Goal: Complete application form

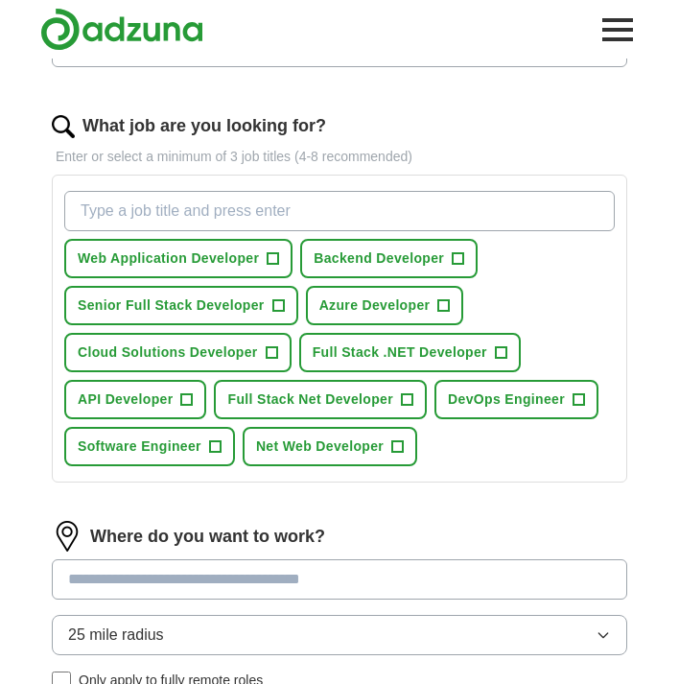
scroll to position [528, 0]
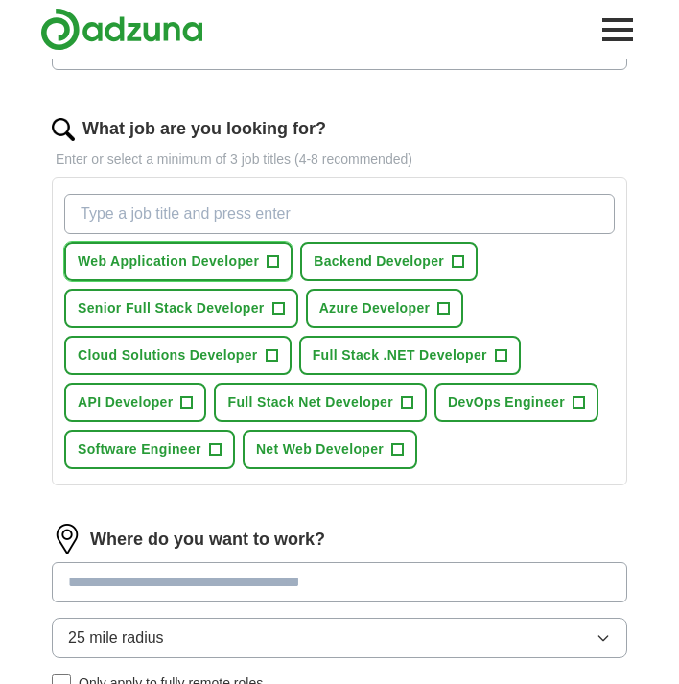
click at [255, 261] on span "Web Application Developer" at bounding box center [168, 261] width 181 height 20
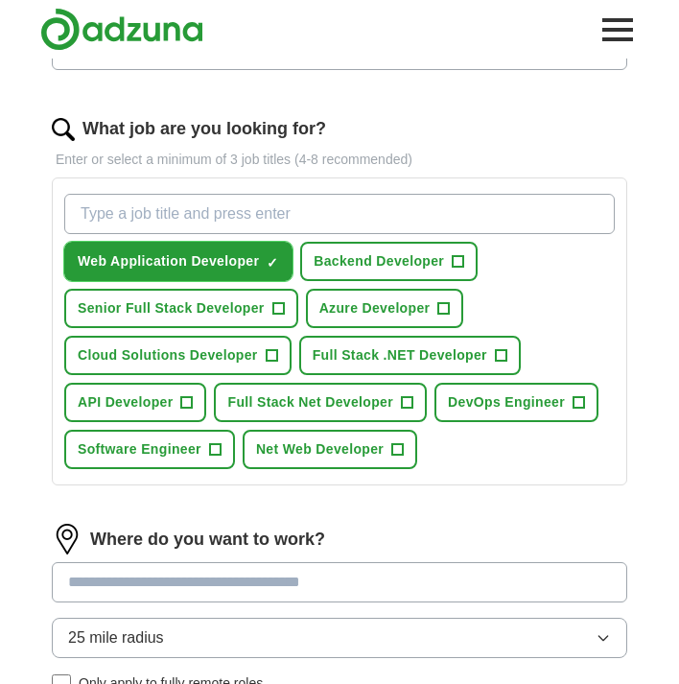
click at [187, 403] on span "+" at bounding box center [187, 402] width 12 height 15
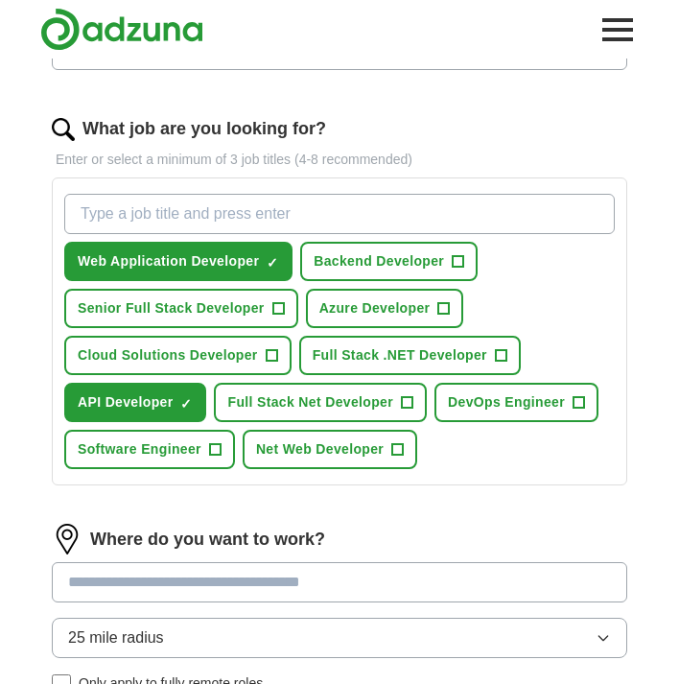
click at [406, 406] on span "+" at bounding box center [408, 402] width 12 height 15
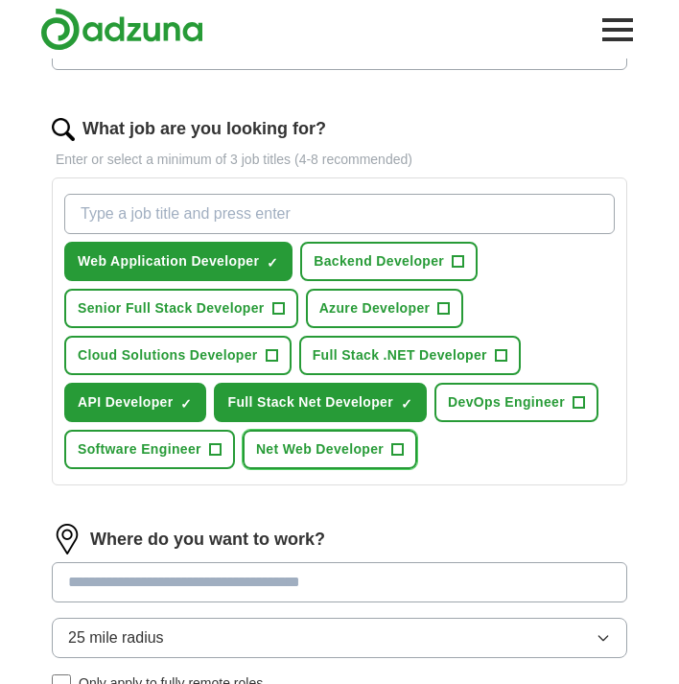
click at [378, 444] on span "Net Web Developer" at bounding box center [320, 449] width 128 height 20
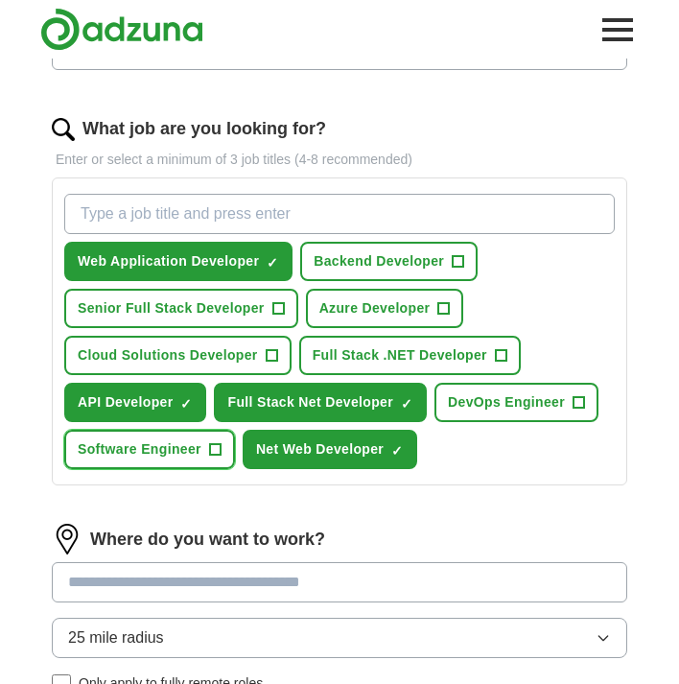
click at [196, 456] on span "Software Engineer" at bounding box center [140, 449] width 124 height 20
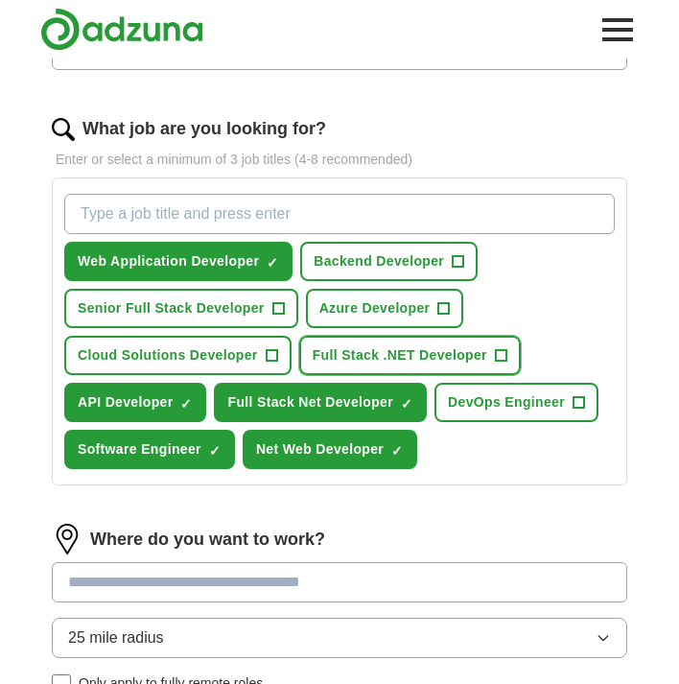
click at [399, 355] on span "Full Stack .NET Developer" at bounding box center [400, 355] width 174 height 20
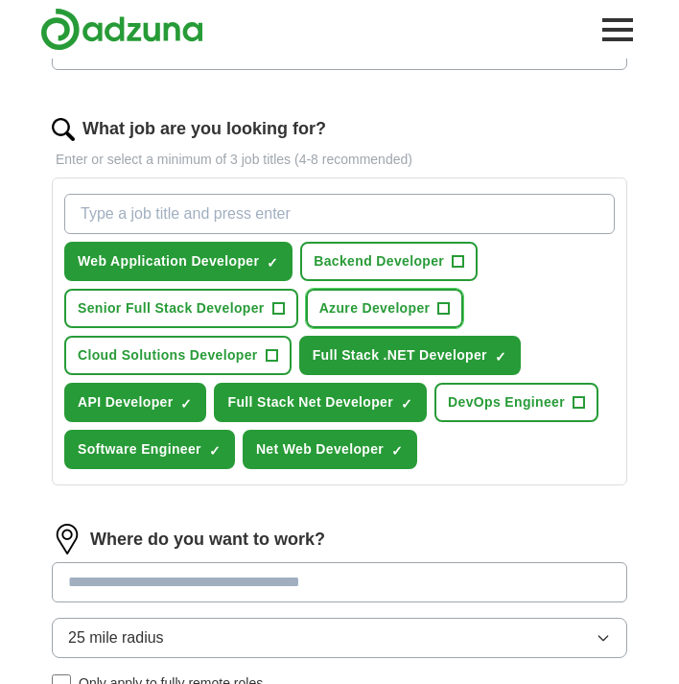
click at [367, 321] on button "Azure Developer +" at bounding box center [385, 308] width 158 height 39
click at [358, 276] on button "Backend Developer +" at bounding box center [388, 261] width 177 height 39
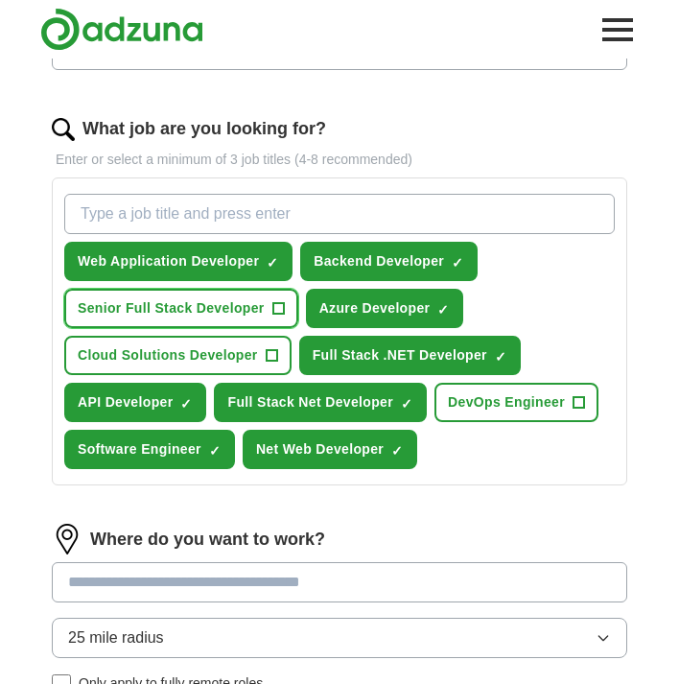
click at [253, 302] on span "Senior Full Stack Developer" at bounding box center [171, 308] width 187 height 20
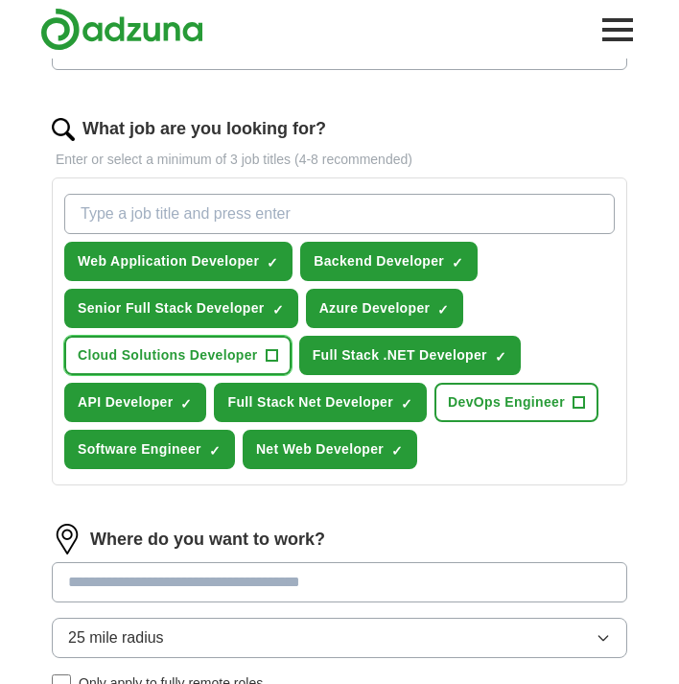
click at [228, 346] on span "Cloud Solutions Developer" at bounding box center [168, 355] width 180 height 20
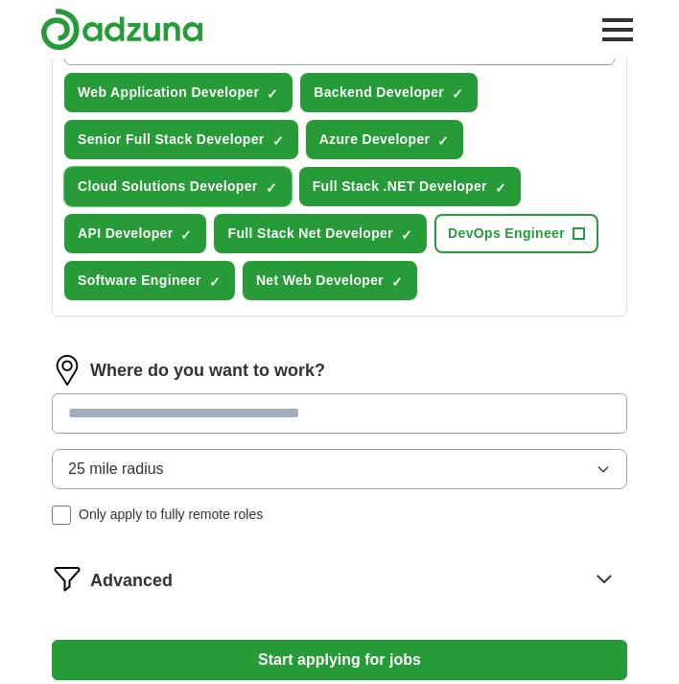
scroll to position [725, 0]
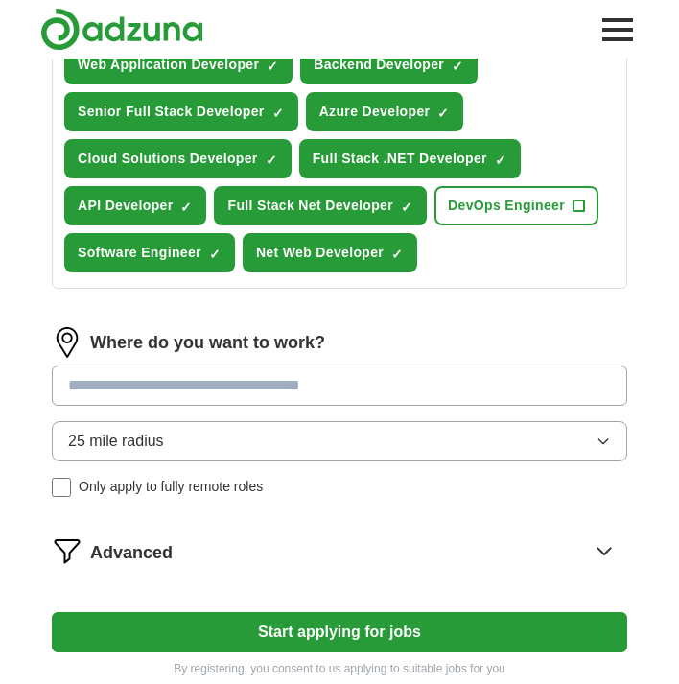
click at [217, 380] on input at bounding box center [339, 385] width 575 height 40
click at [269, 636] on button "Start applying for jobs" at bounding box center [339, 632] width 575 height 40
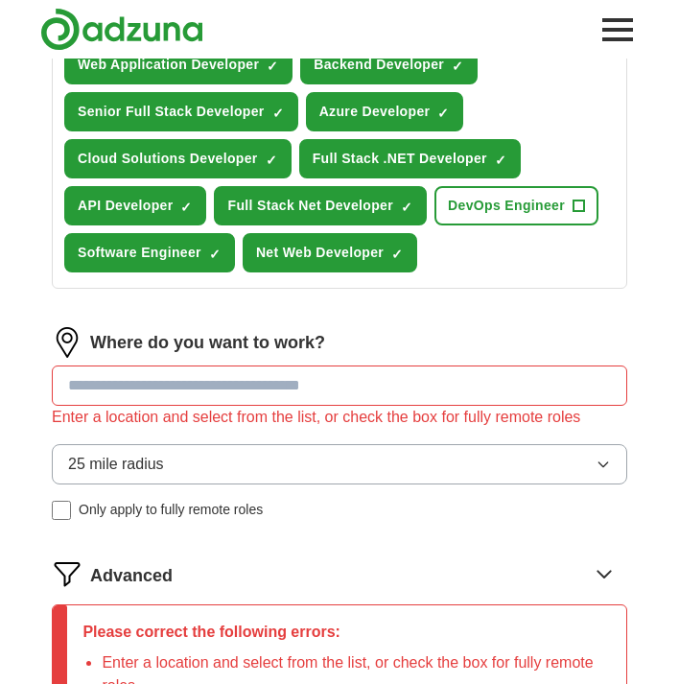
click at [208, 396] on input at bounding box center [339, 385] width 575 height 40
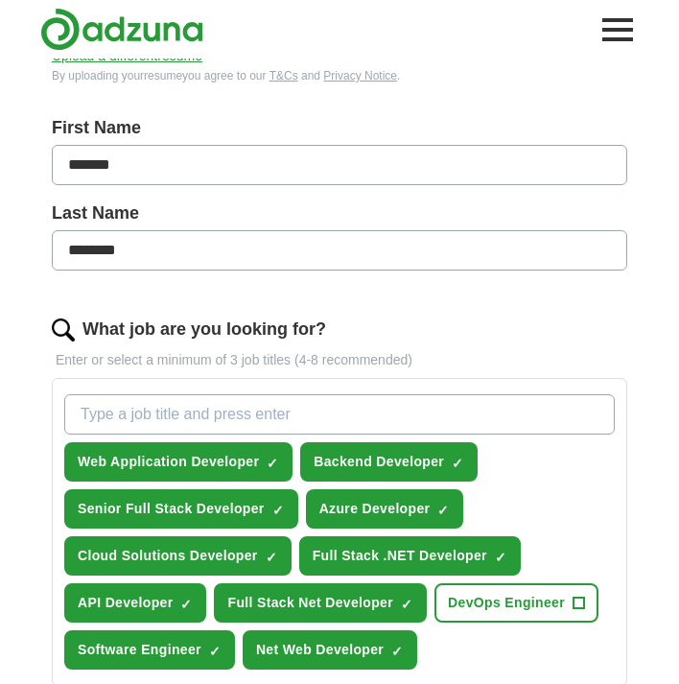
scroll to position [365, 0]
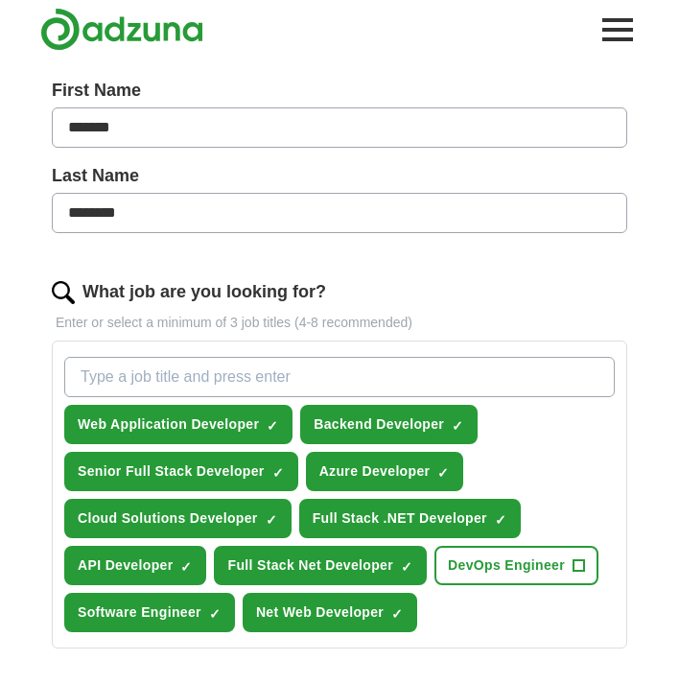
click at [117, 379] on input "What job are you looking for?" at bounding box center [339, 377] width 550 height 40
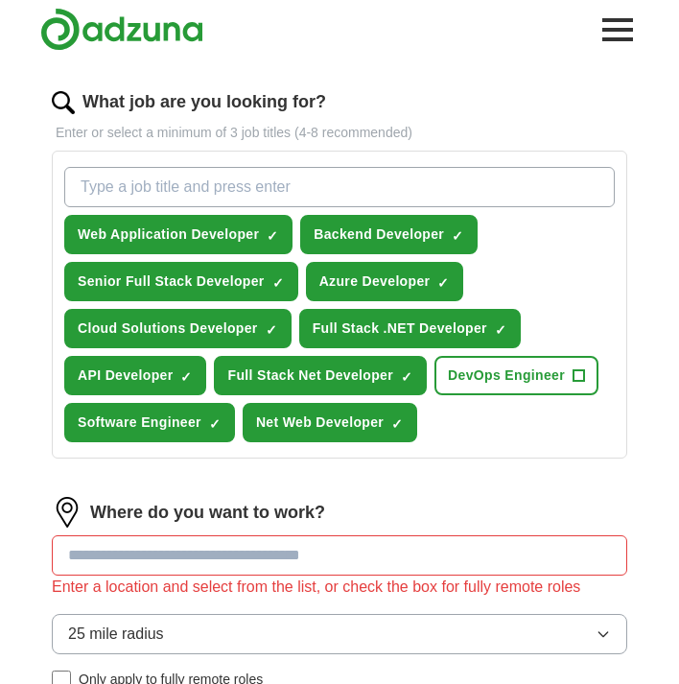
scroll to position [563, 0]
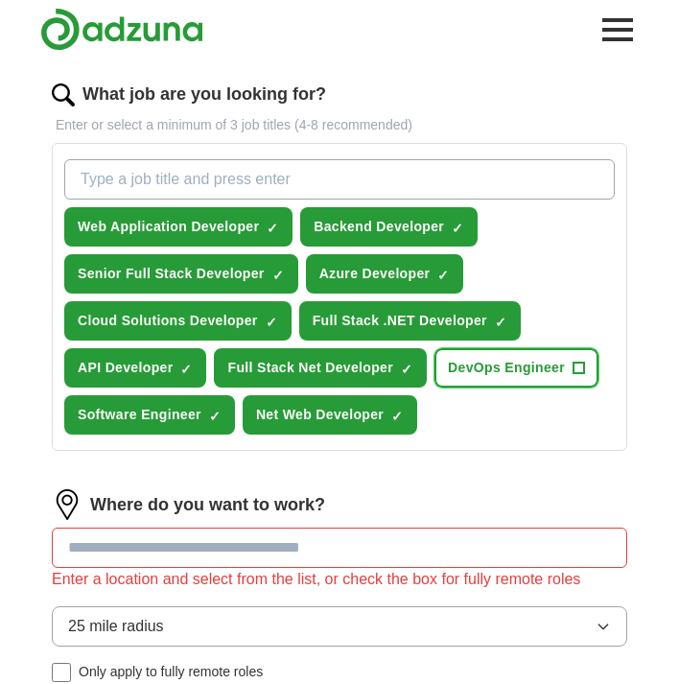
click at [496, 361] on span "DevOps Engineer" at bounding box center [506, 368] width 117 height 20
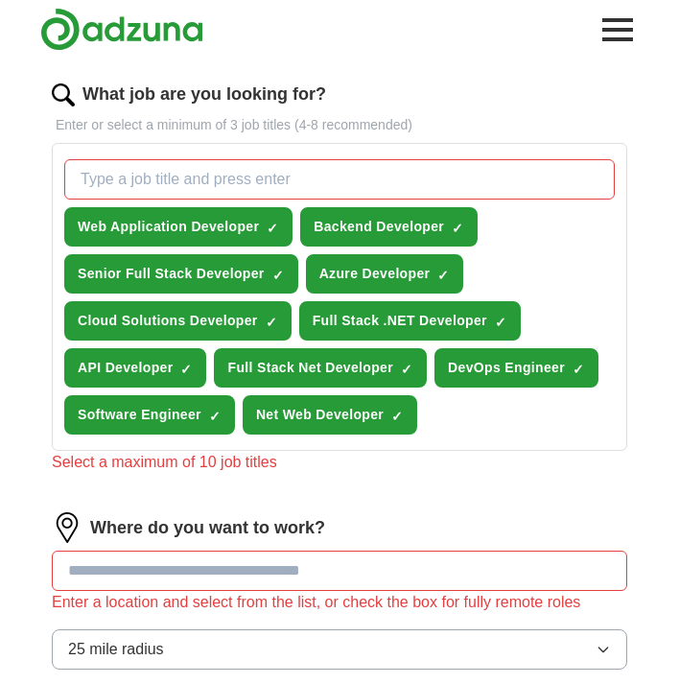
click at [256, 576] on input at bounding box center [339, 570] width 575 height 40
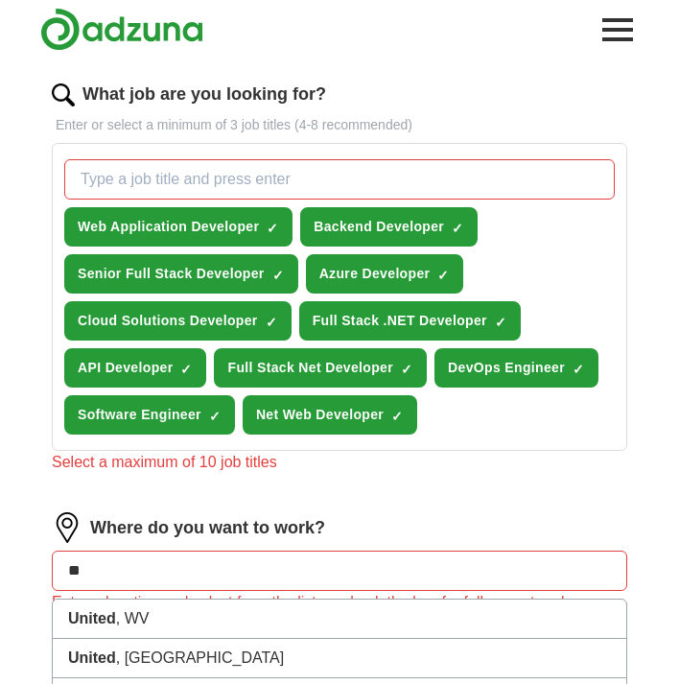
type input "*"
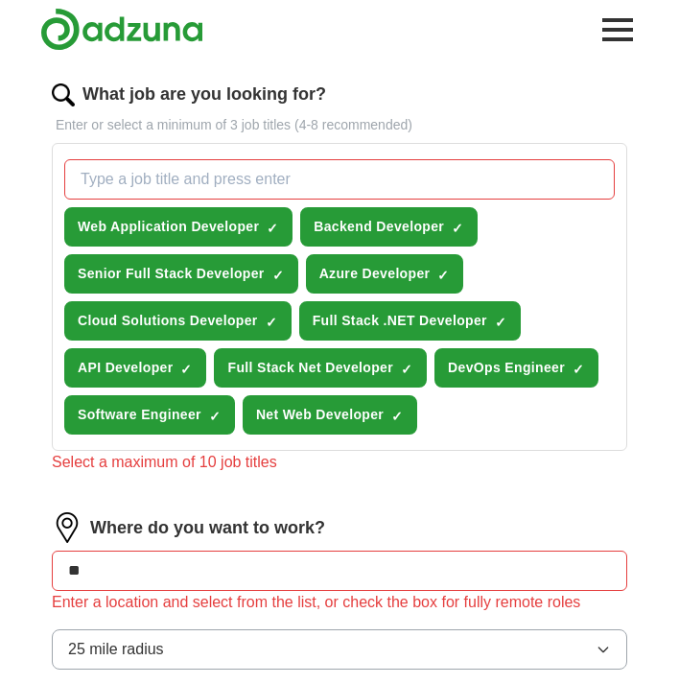
type input "***"
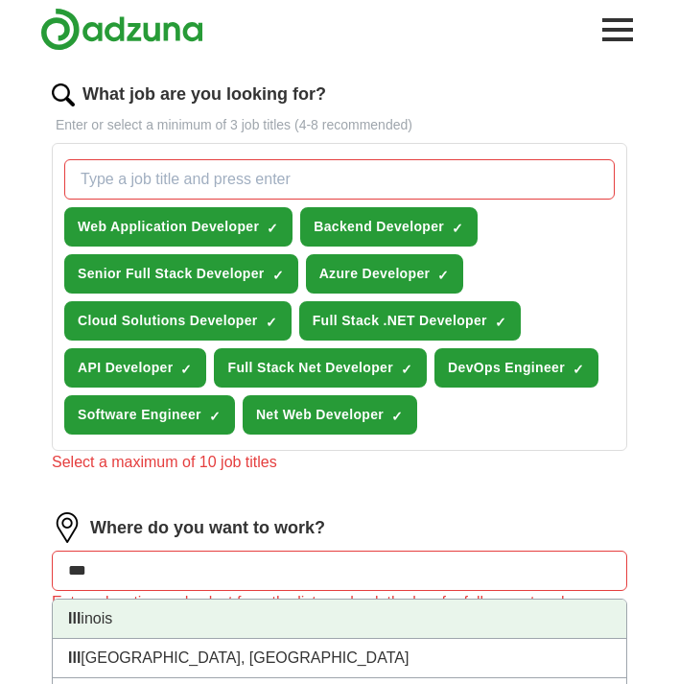
click at [92, 620] on li "Ill inois" at bounding box center [339, 618] width 573 height 39
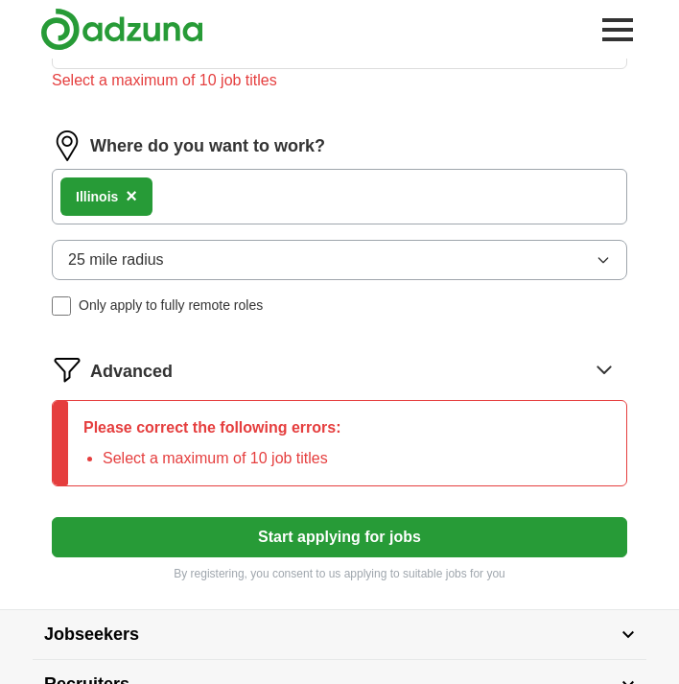
scroll to position [964, 0]
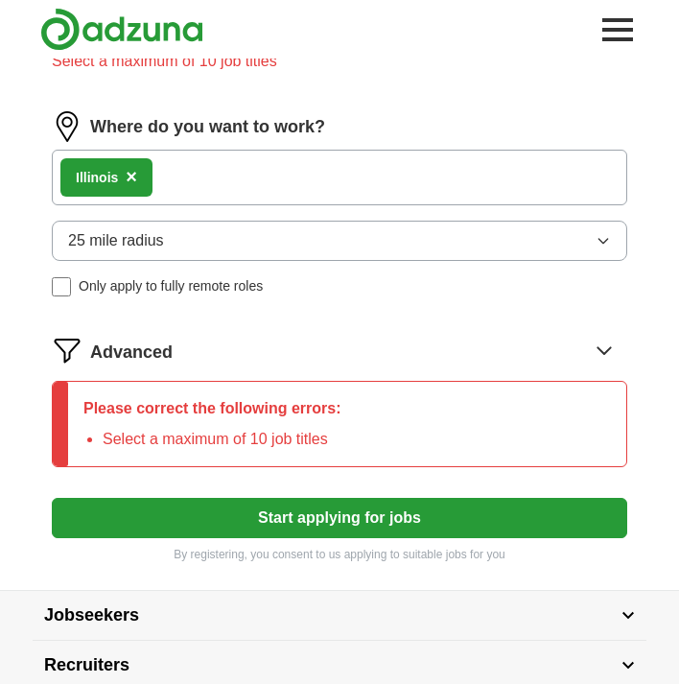
click at [133, 517] on button "Start applying for jobs" at bounding box center [339, 518] width 575 height 40
click at [115, 243] on span "25 mile radius" at bounding box center [116, 240] width 96 height 23
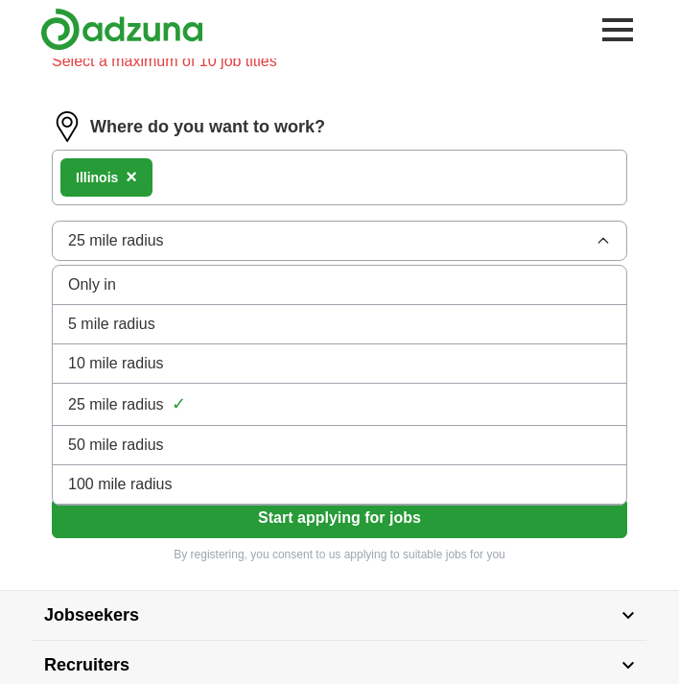
click at [93, 485] on span "100 mile radius" at bounding box center [120, 484] width 104 height 23
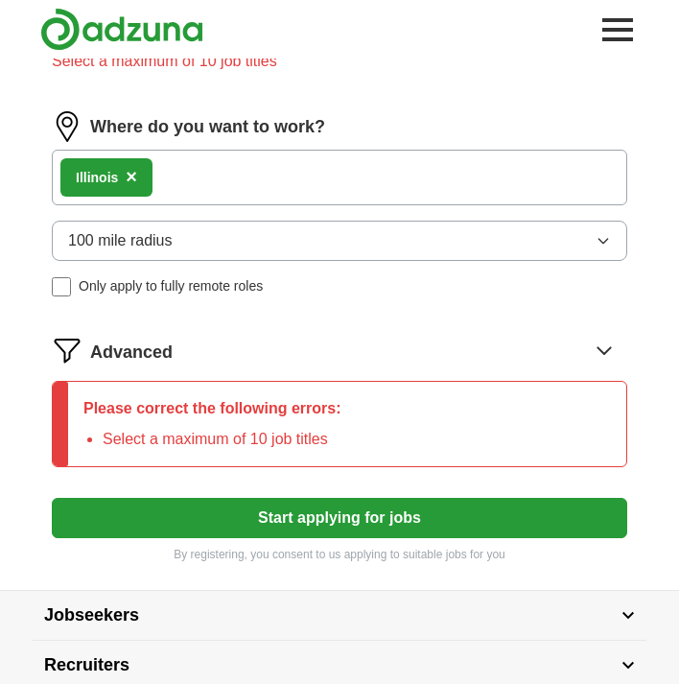
click at [220, 521] on button "Start applying for jobs" at bounding box center [339, 518] width 575 height 40
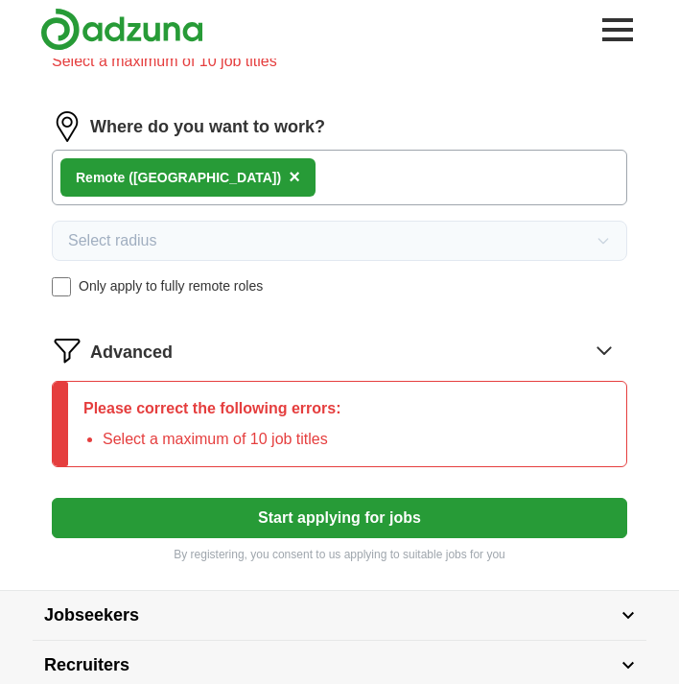
click at [170, 522] on button "Start applying for jobs" at bounding box center [339, 518] width 575 height 40
click at [199, 419] on p "Please correct the following errors:" at bounding box center [212, 408] width 258 height 23
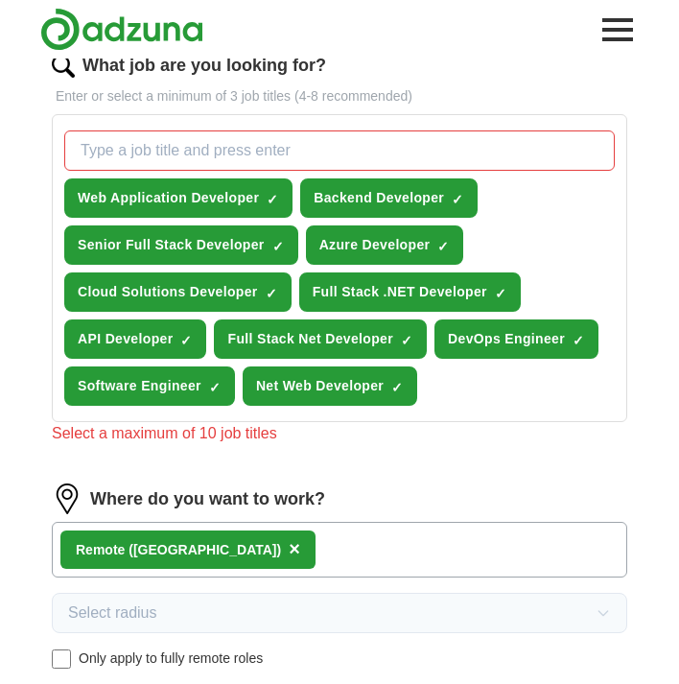
scroll to position [591, 0]
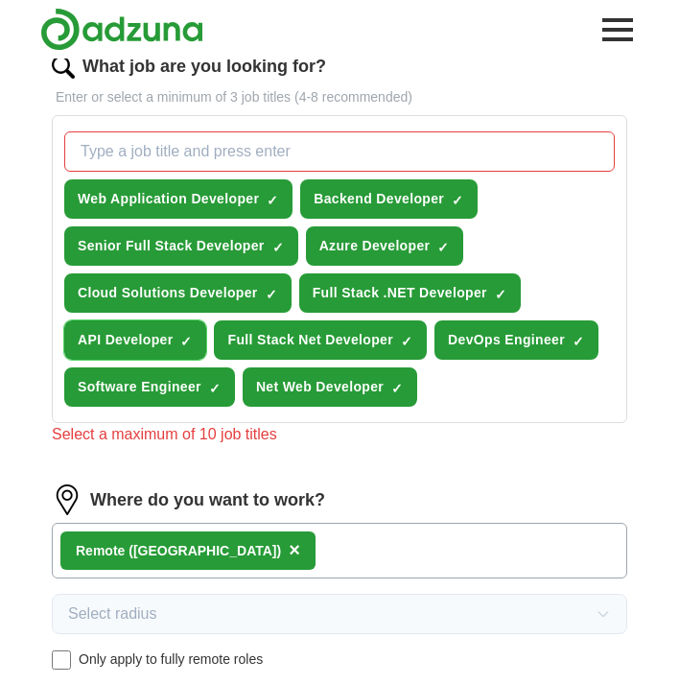
click at [161, 350] on span "API Developer" at bounding box center [125, 340] width 95 height 20
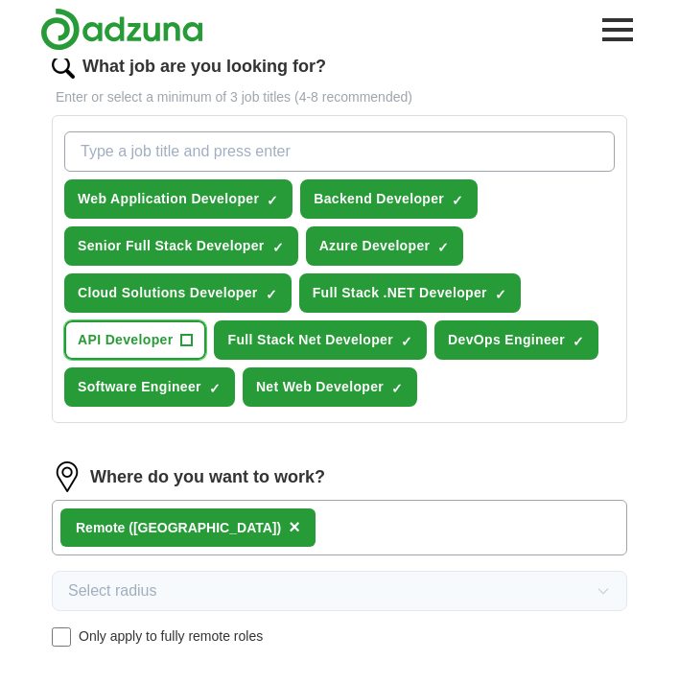
click at [161, 350] on span "API Developer" at bounding box center [125, 340] width 95 height 20
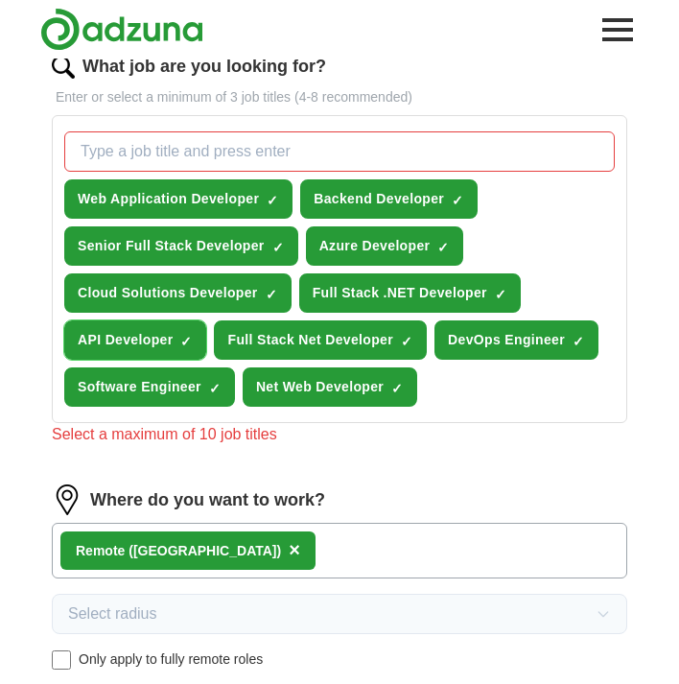
click at [162, 337] on span "API Developer" at bounding box center [125, 340] width 95 height 20
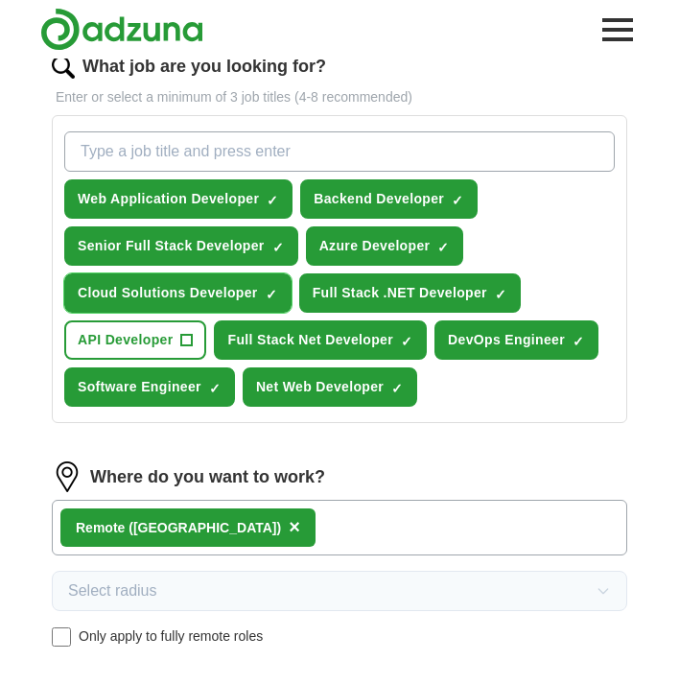
click at [231, 286] on span "Cloud Solutions Developer" at bounding box center [168, 293] width 180 height 20
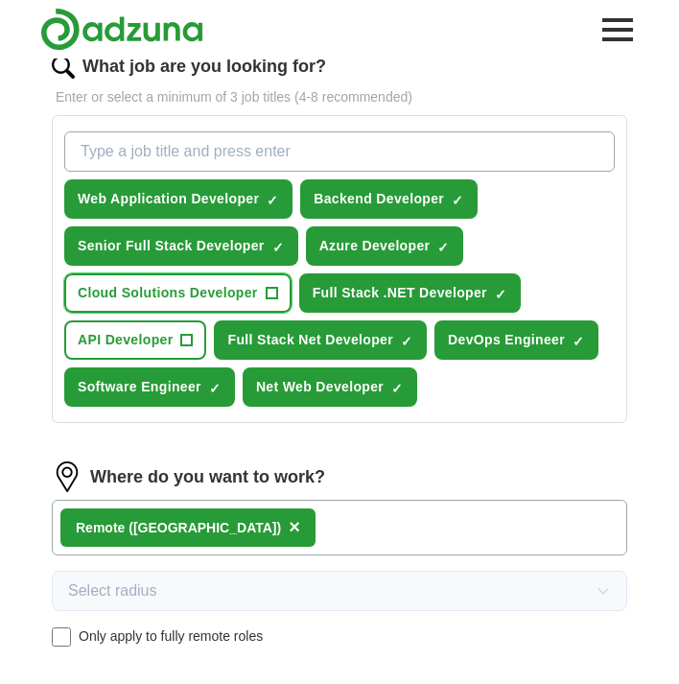
scroll to position [1086, 0]
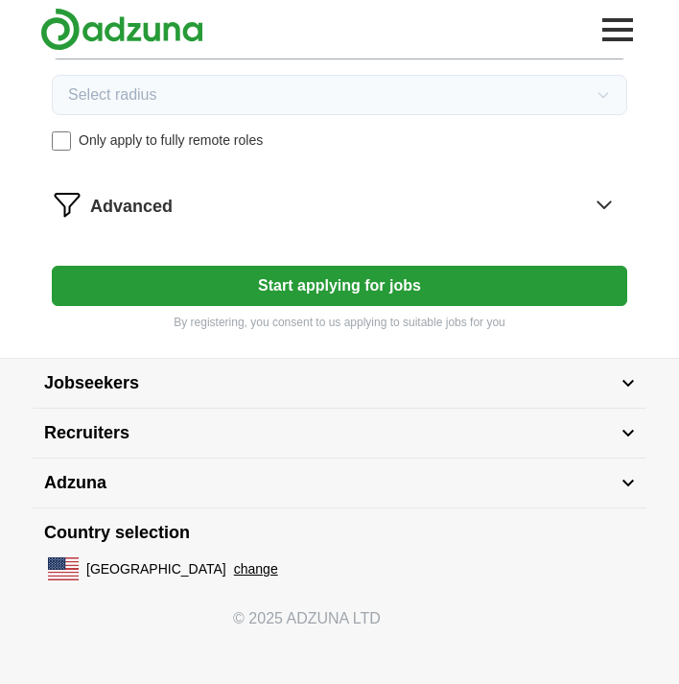
click at [309, 290] on button "Start applying for jobs" at bounding box center [339, 286] width 575 height 40
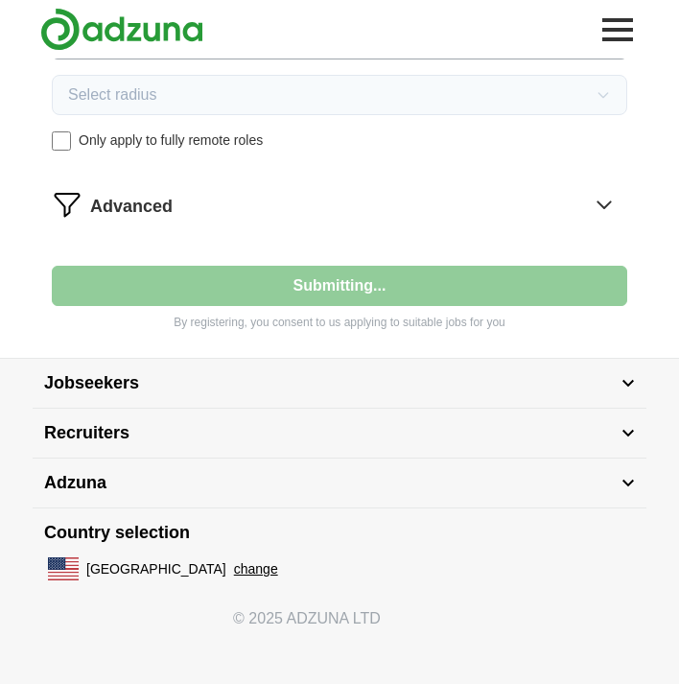
select select "**"
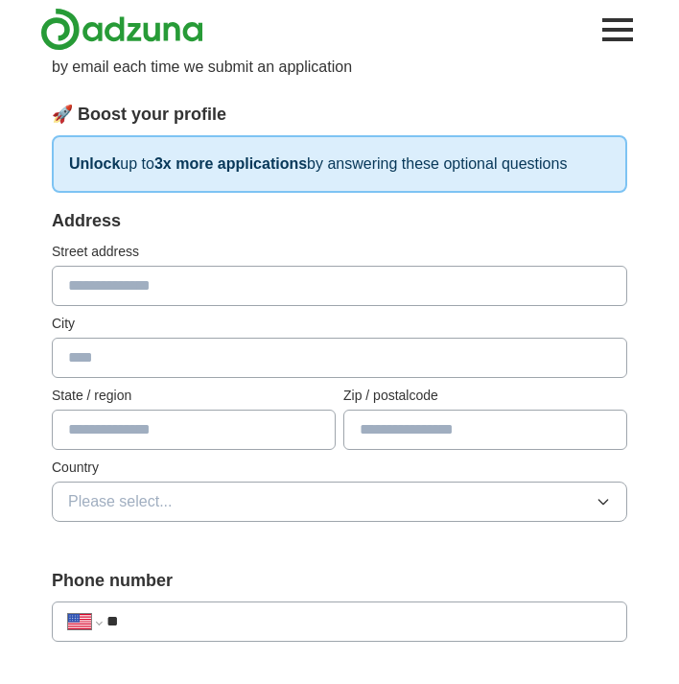
scroll to position [226, 0]
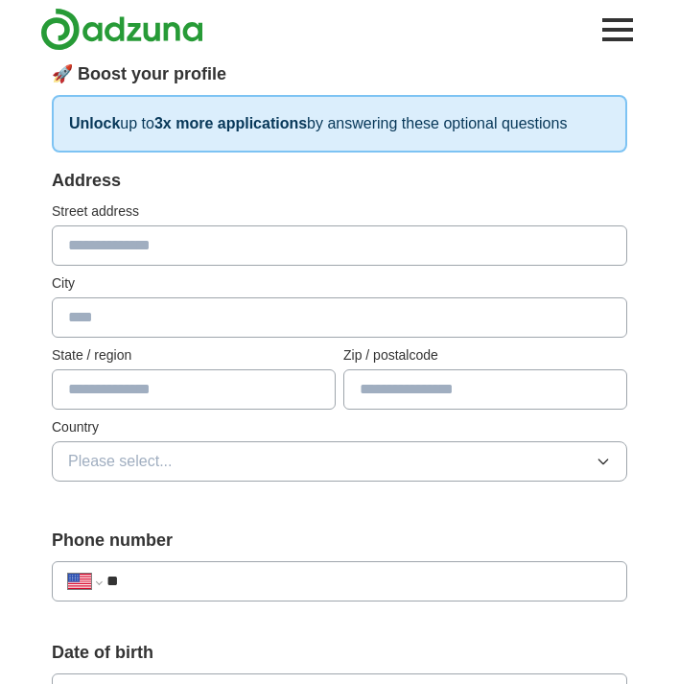
click at [197, 255] on input "text" at bounding box center [339, 245] width 575 height 40
type input "**********"
type input "*******"
type input "**"
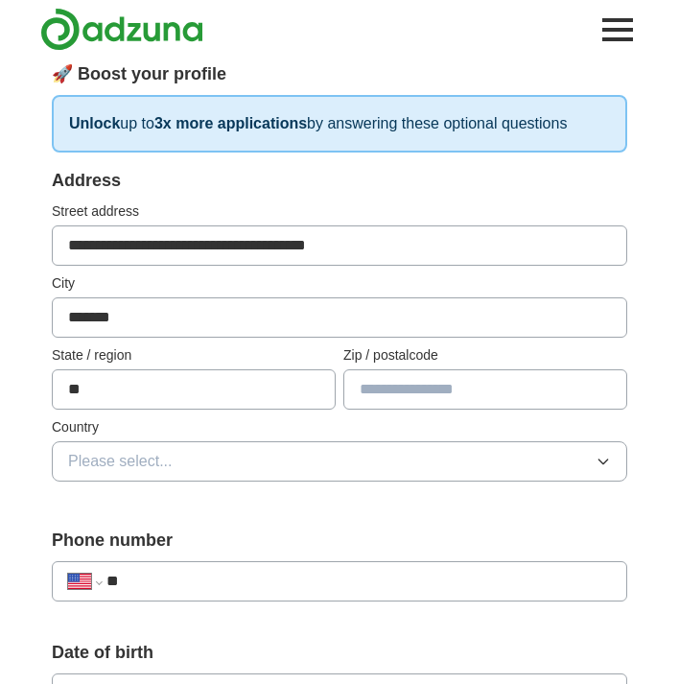
type input "*****"
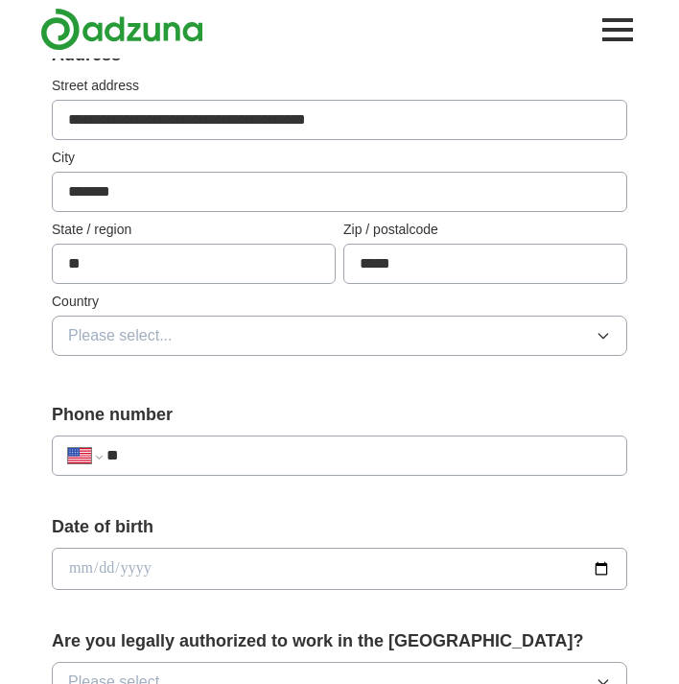
scroll to position [353, 0]
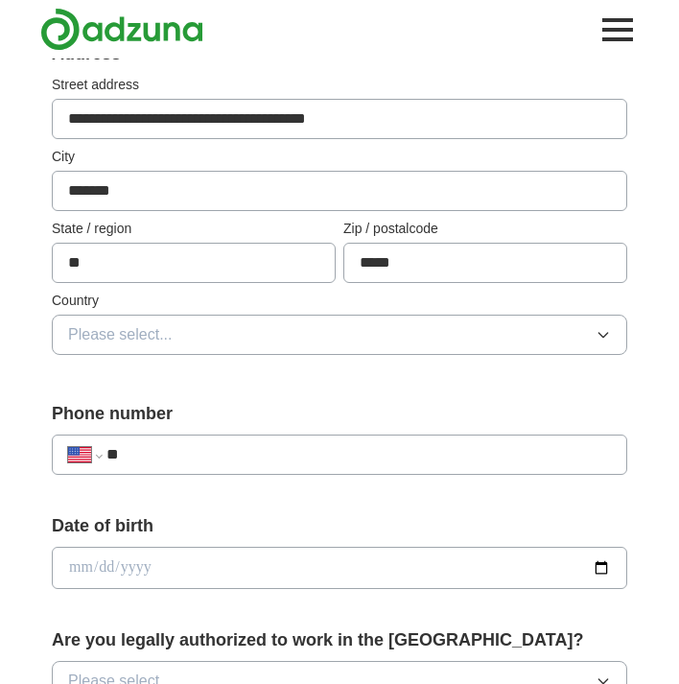
click at [199, 351] on button "Please select..." at bounding box center [339, 334] width 575 height 40
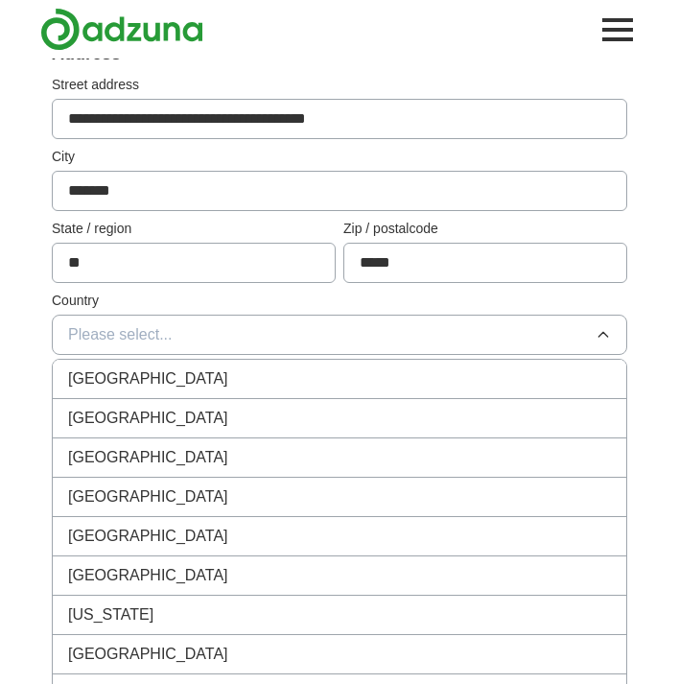
click at [158, 416] on span "[GEOGRAPHIC_DATA]" at bounding box center [148, 417] width 160 height 23
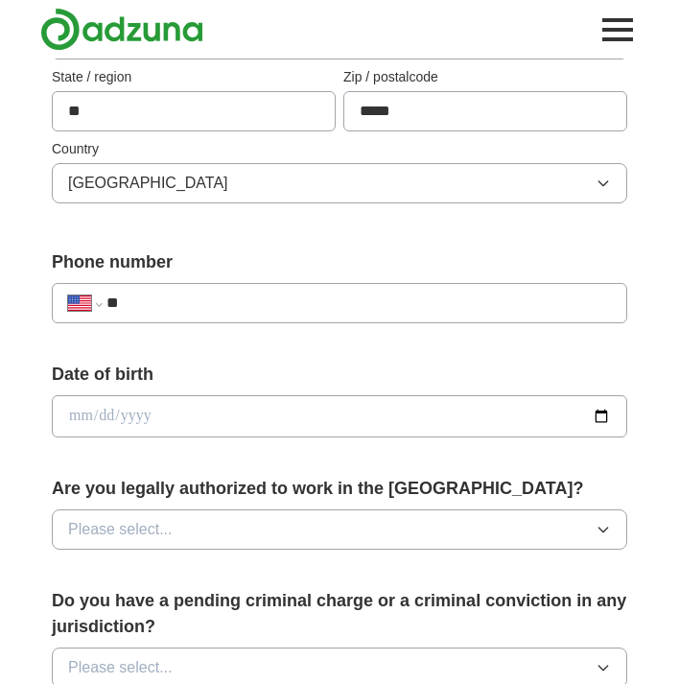
scroll to position [506, 0]
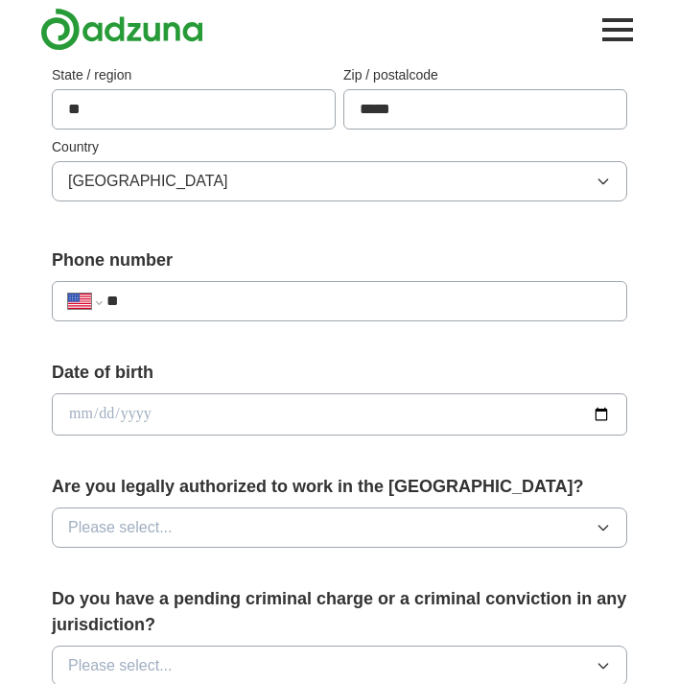
click at [171, 310] on input "**" at bounding box center [358, 301] width 504 height 23
paste input "**********"
type input "**********"
click at [134, 406] on input "date" at bounding box center [339, 414] width 575 height 42
click at [602, 408] on input "date" at bounding box center [339, 414] width 575 height 42
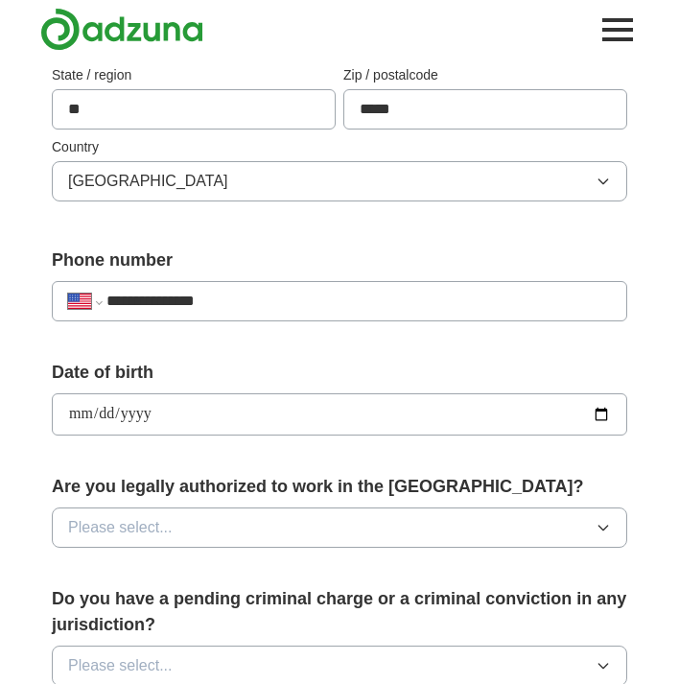
type input "**********"
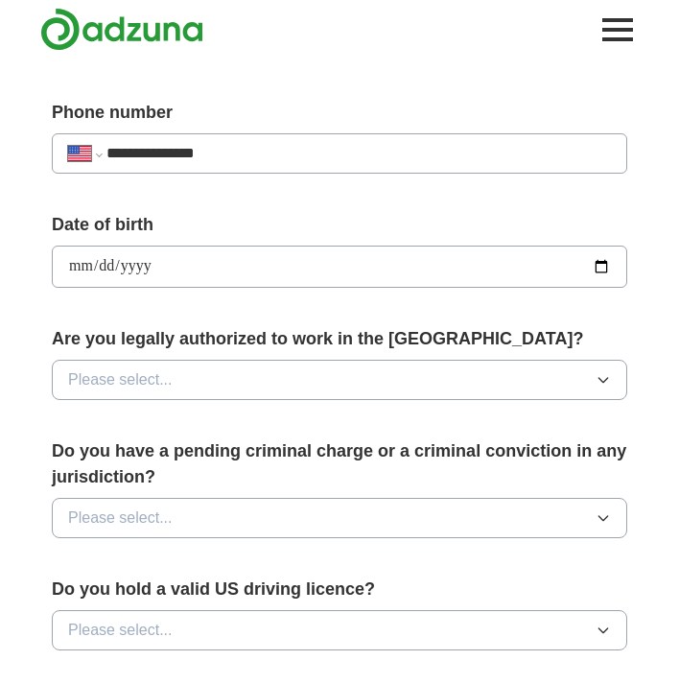
scroll to position [702, 0]
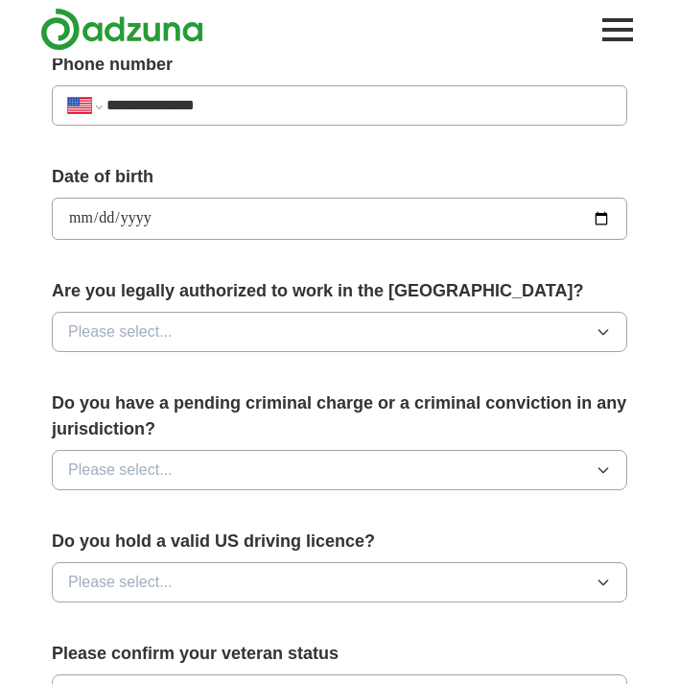
click at [143, 324] on span "Please select..." at bounding box center [120, 331] width 104 height 23
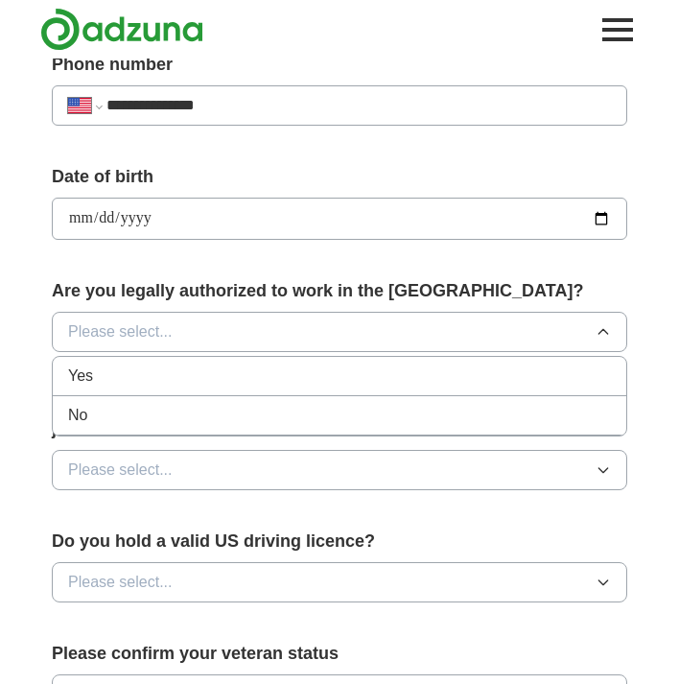
click at [104, 373] on div "Yes" at bounding box center [339, 375] width 543 height 23
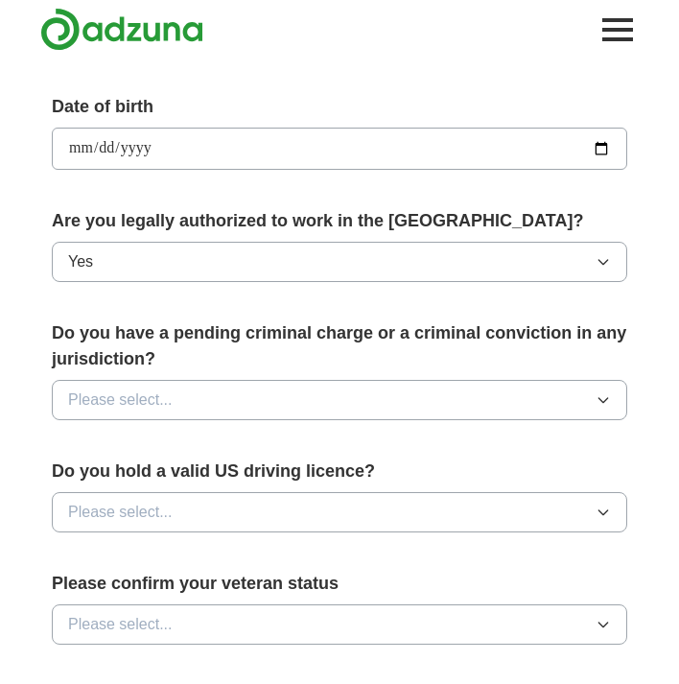
scroll to position [839, 0]
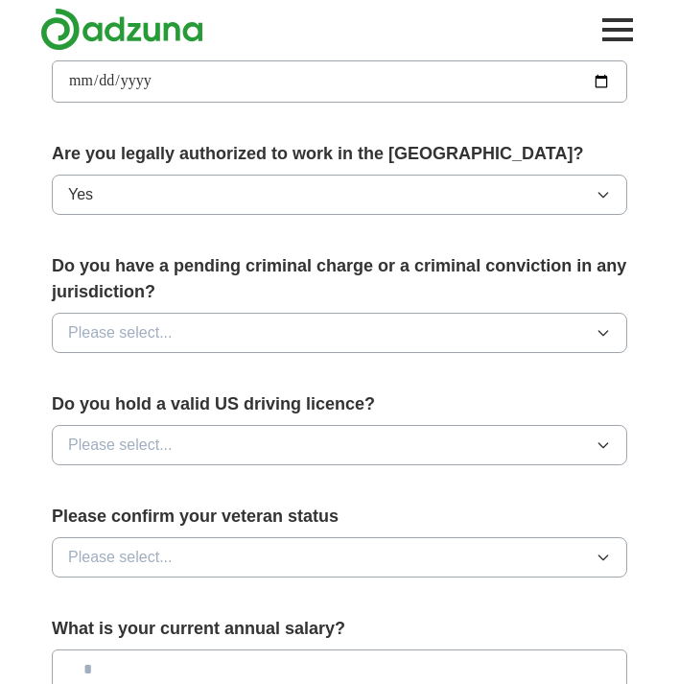
click at [167, 334] on span "Please select..." at bounding box center [120, 332] width 104 height 23
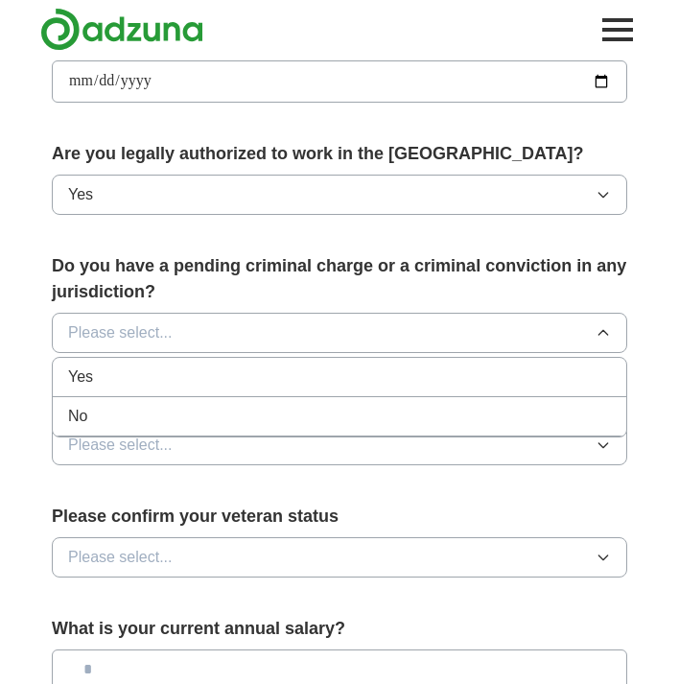
click at [84, 430] on li "No" at bounding box center [339, 416] width 573 height 39
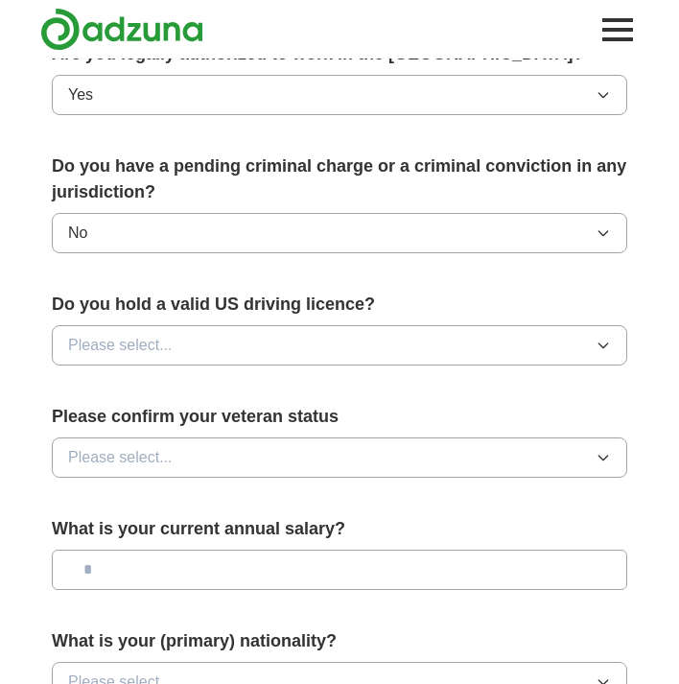
scroll to position [940, 0]
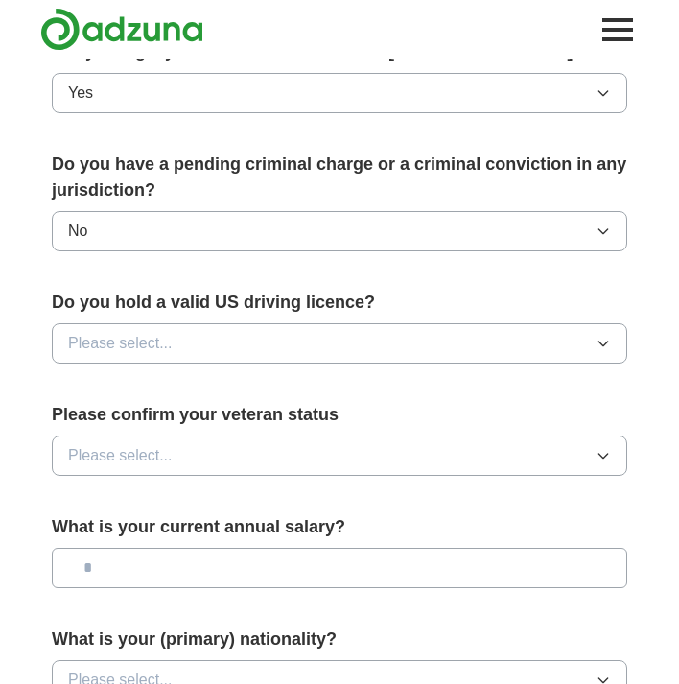
click at [117, 337] on span "Please select..." at bounding box center [120, 343] width 104 height 23
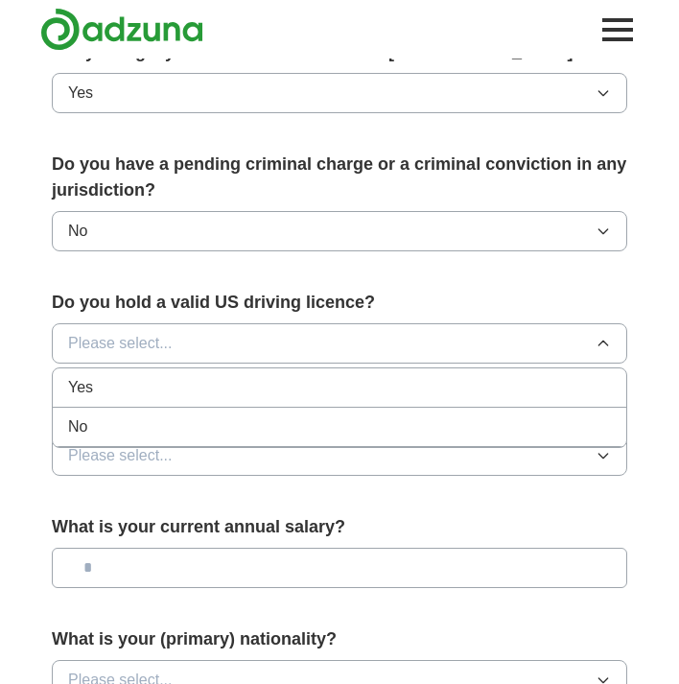
click at [93, 429] on div "No" at bounding box center [339, 426] width 543 height 23
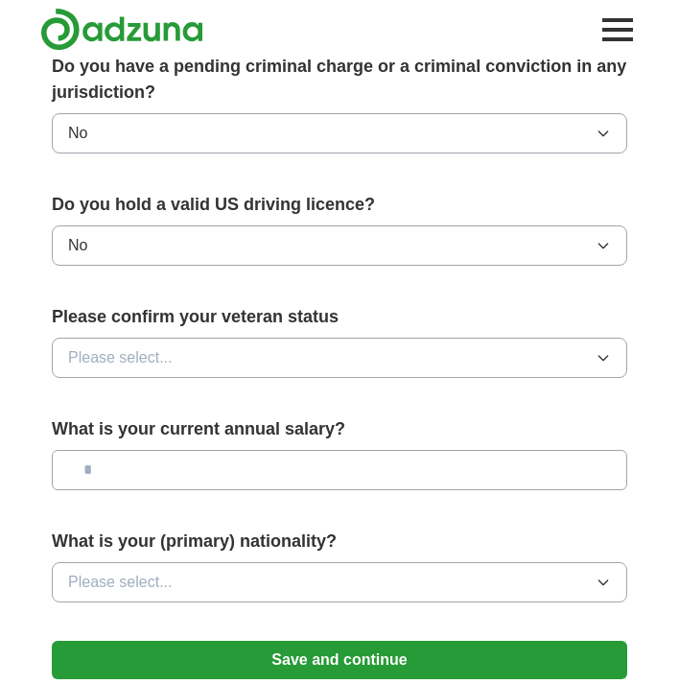
scroll to position [1043, 0]
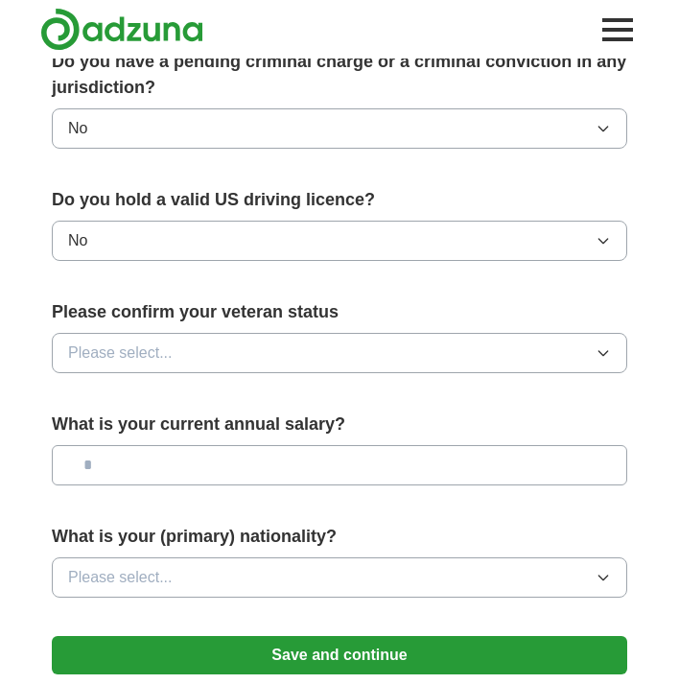
click at [116, 364] on button "Please select..." at bounding box center [339, 353] width 575 height 40
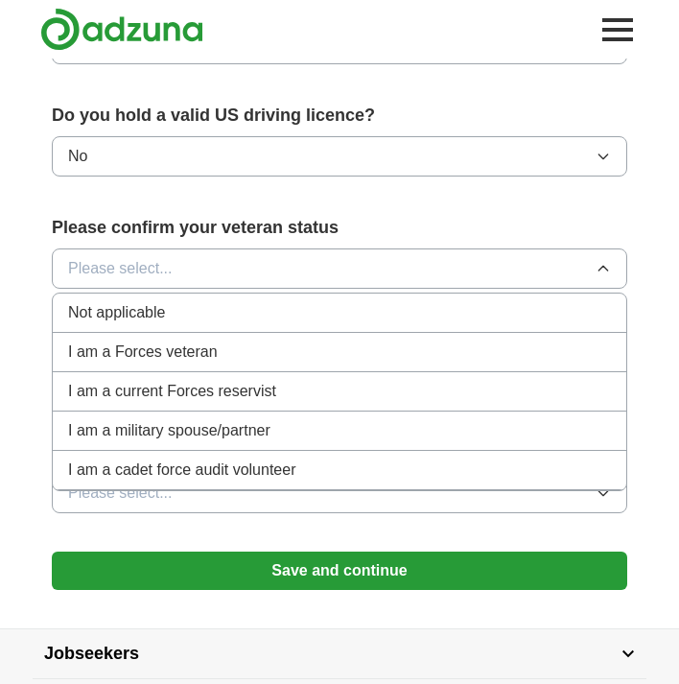
scroll to position [1120, 0]
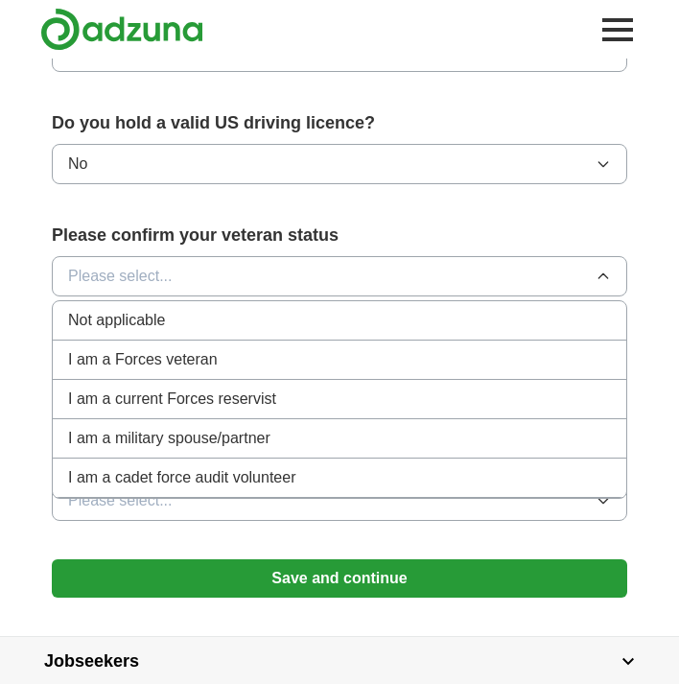
click at [123, 324] on span "Not applicable" at bounding box center [116, 320] width 97 height 23
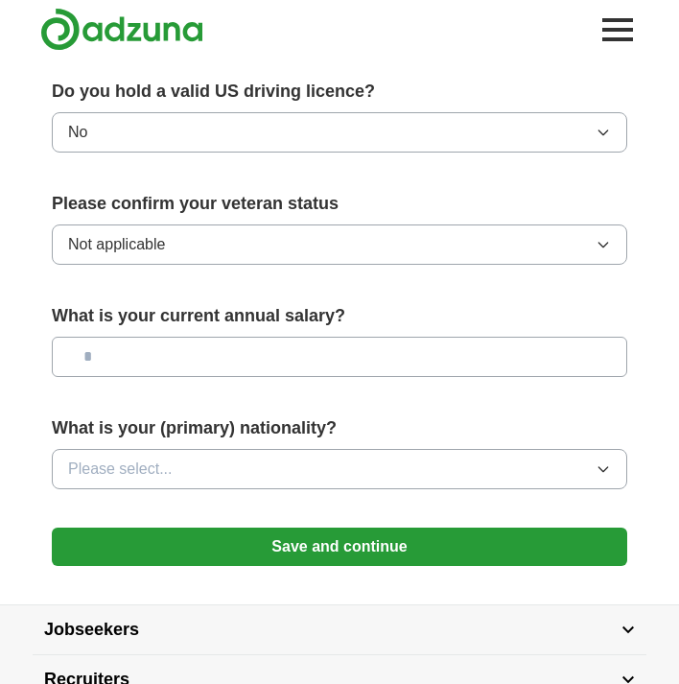
scroll to position [1165, 0]
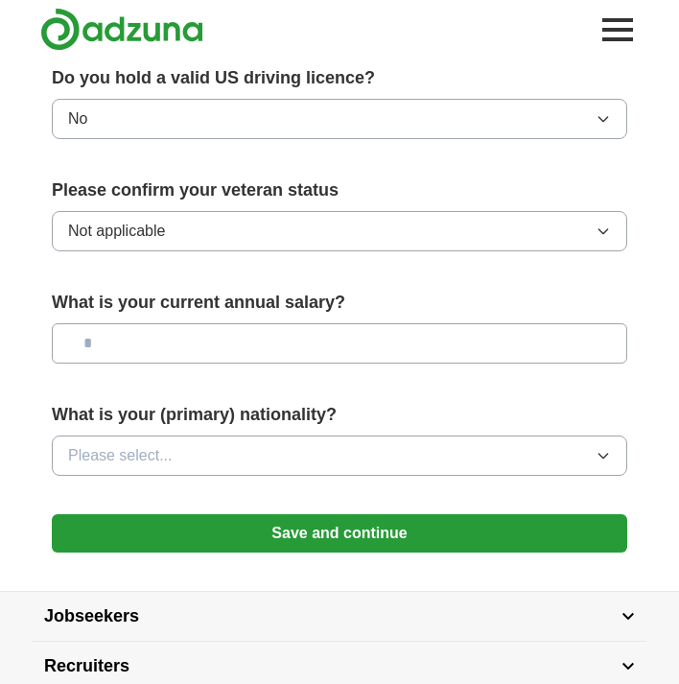
click at [102, 351] on input "text" at bounding box center [339, 343] width 575 height 40
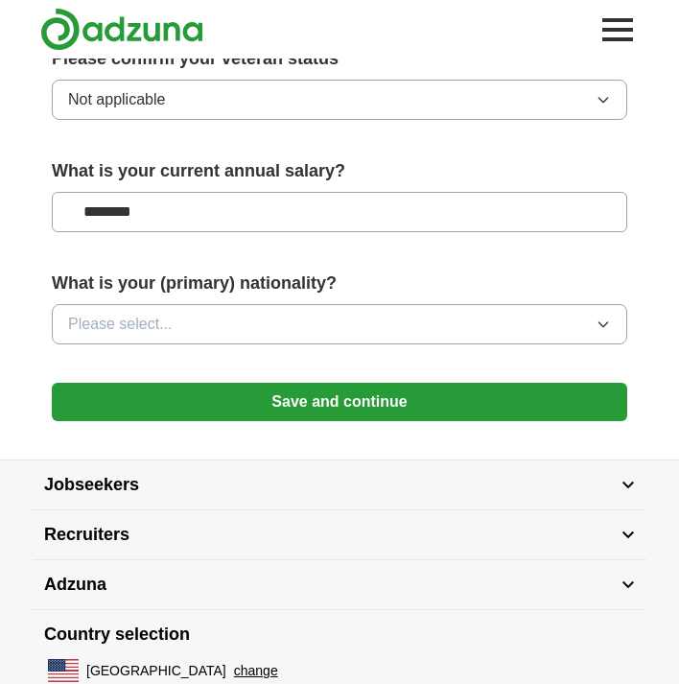
scroll to position [1300, 0]
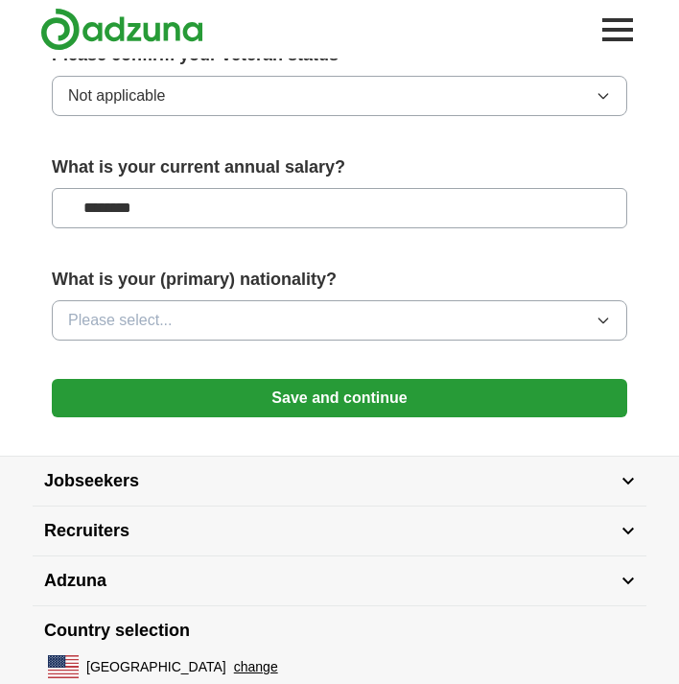
type input "********"
click at [195, 316] on button "Please select..." at bounding box center [339, 320] width 575 height 40
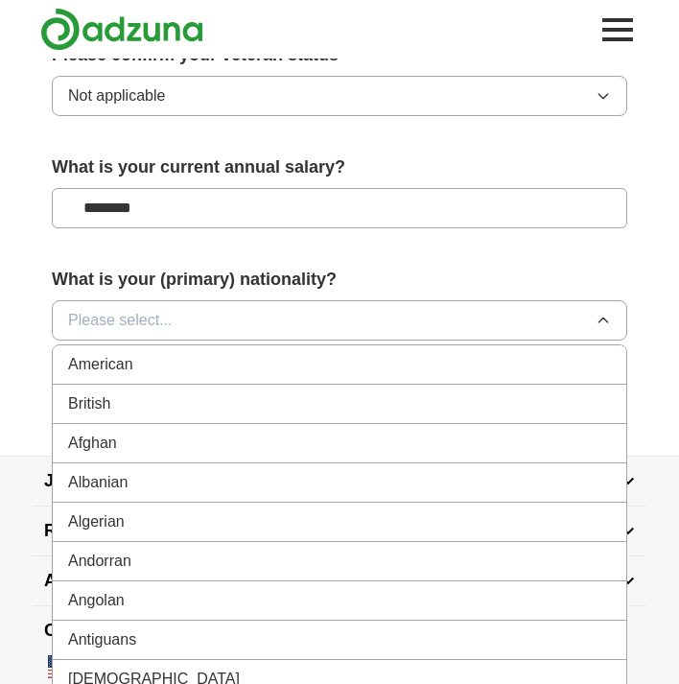
click at [187, 316] on button "Please select..." at bounding box center [339, 320] width 575 height 40
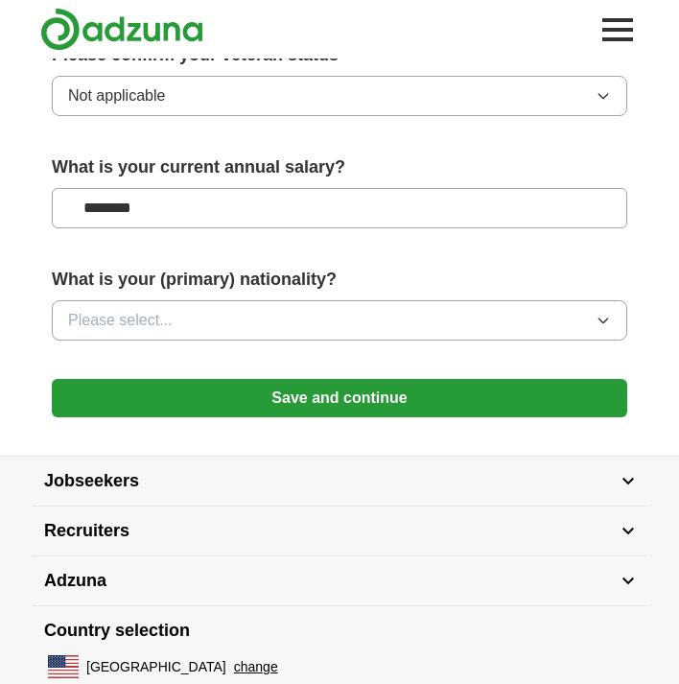
click at [187, 316] on button "Please select..." at bounding box center [339, 320] width 575 height 40
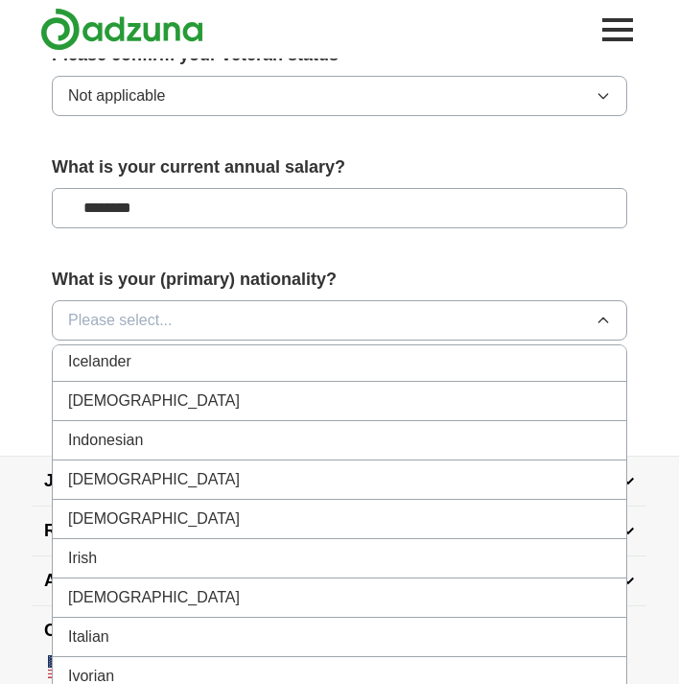
scroll to position [3103, 0]
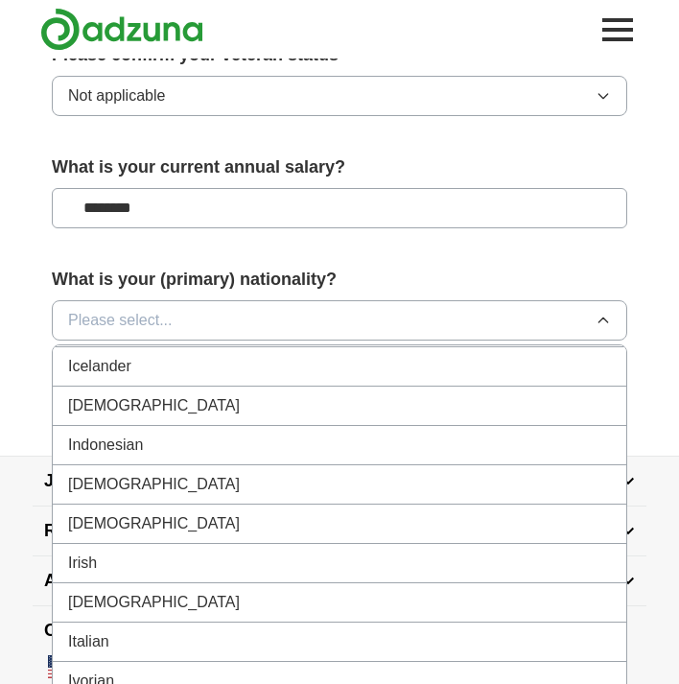
click at [94, 404] on span "[DEMOGRAPHIC_DATA]" at bounding box center [154, 405] width 172 height 23
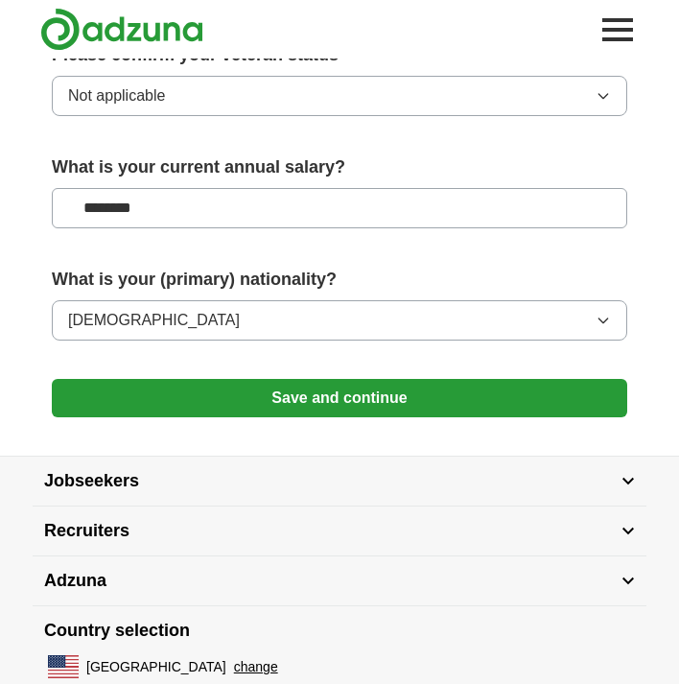
scroll to position [1316, 0]
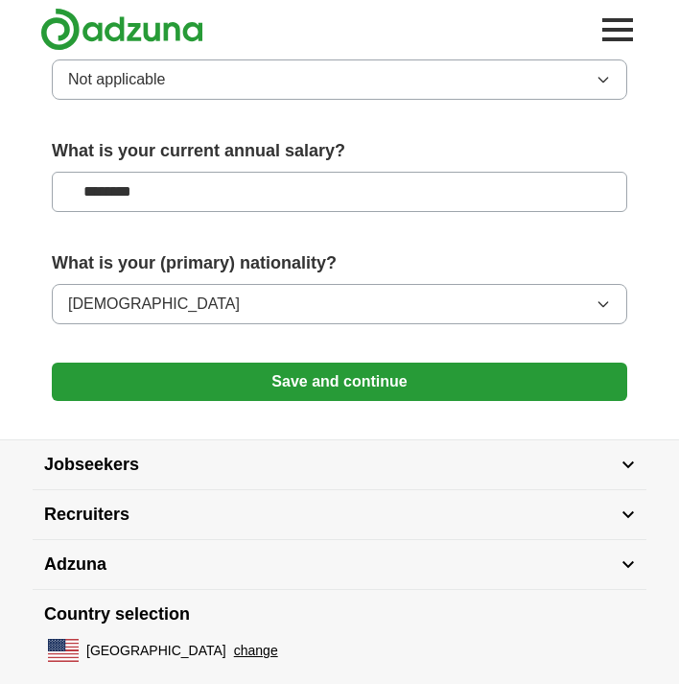
click at [118, 388] on button "Save and continue" at bounding box center [339, 381] width 575 height 38
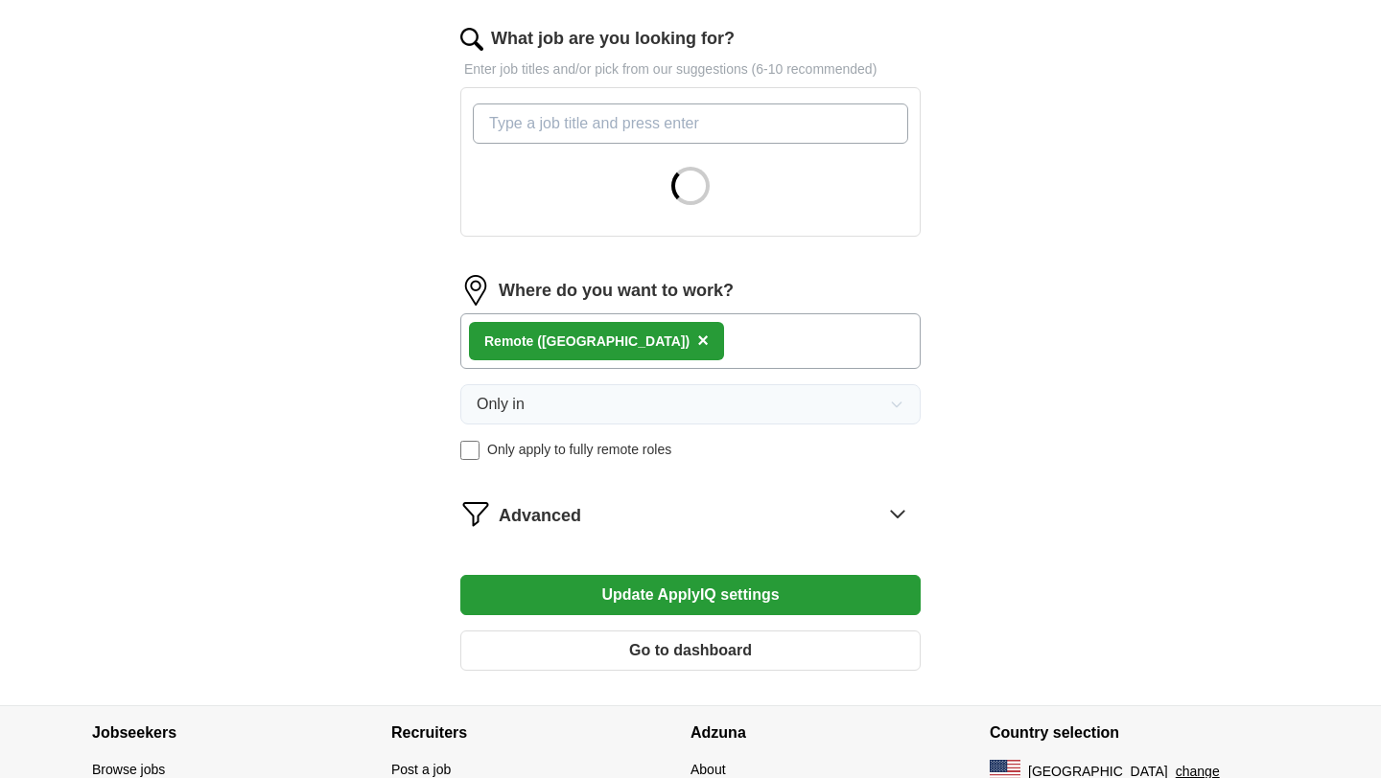
scroll to position [639, 0]
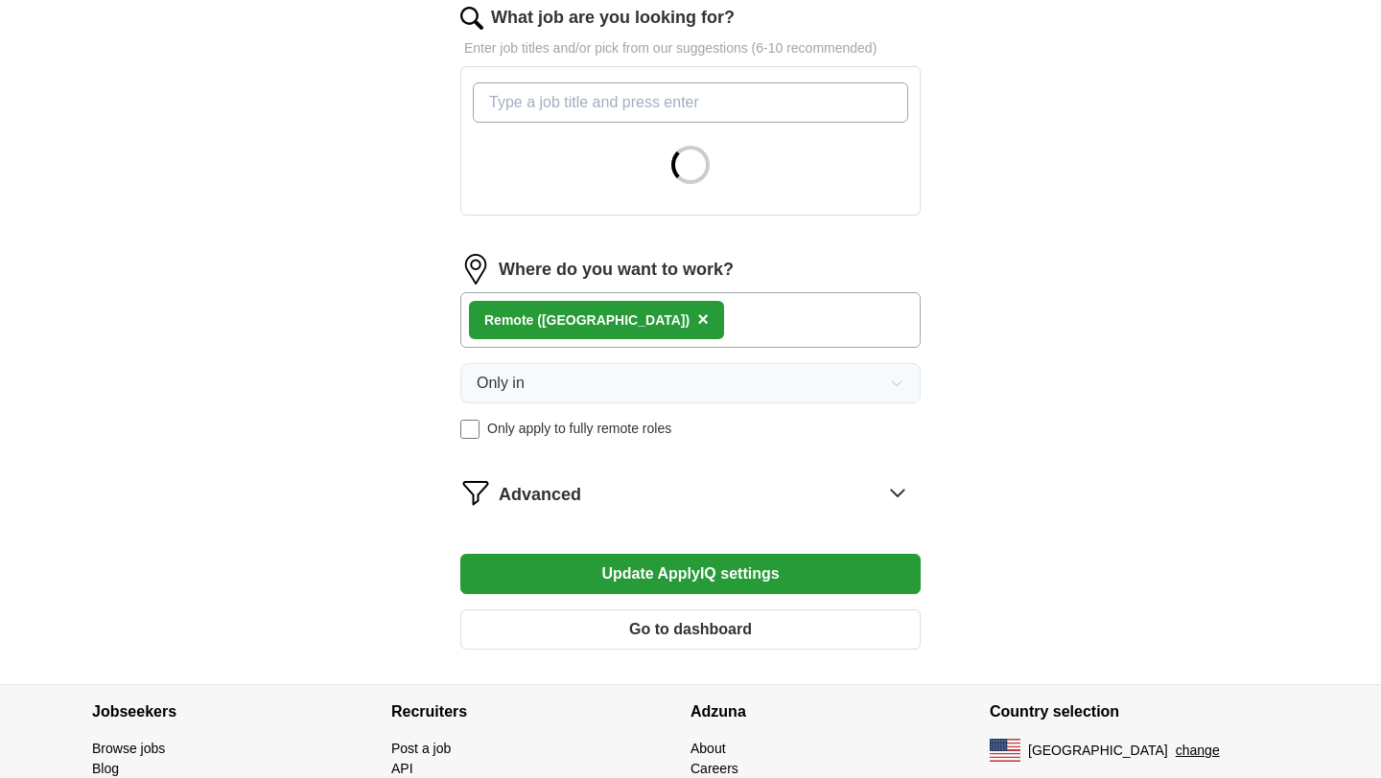
click at [627, 579] on button "Update ApplyIQ settings" at bounding box center [690, 574] width 460 height 40
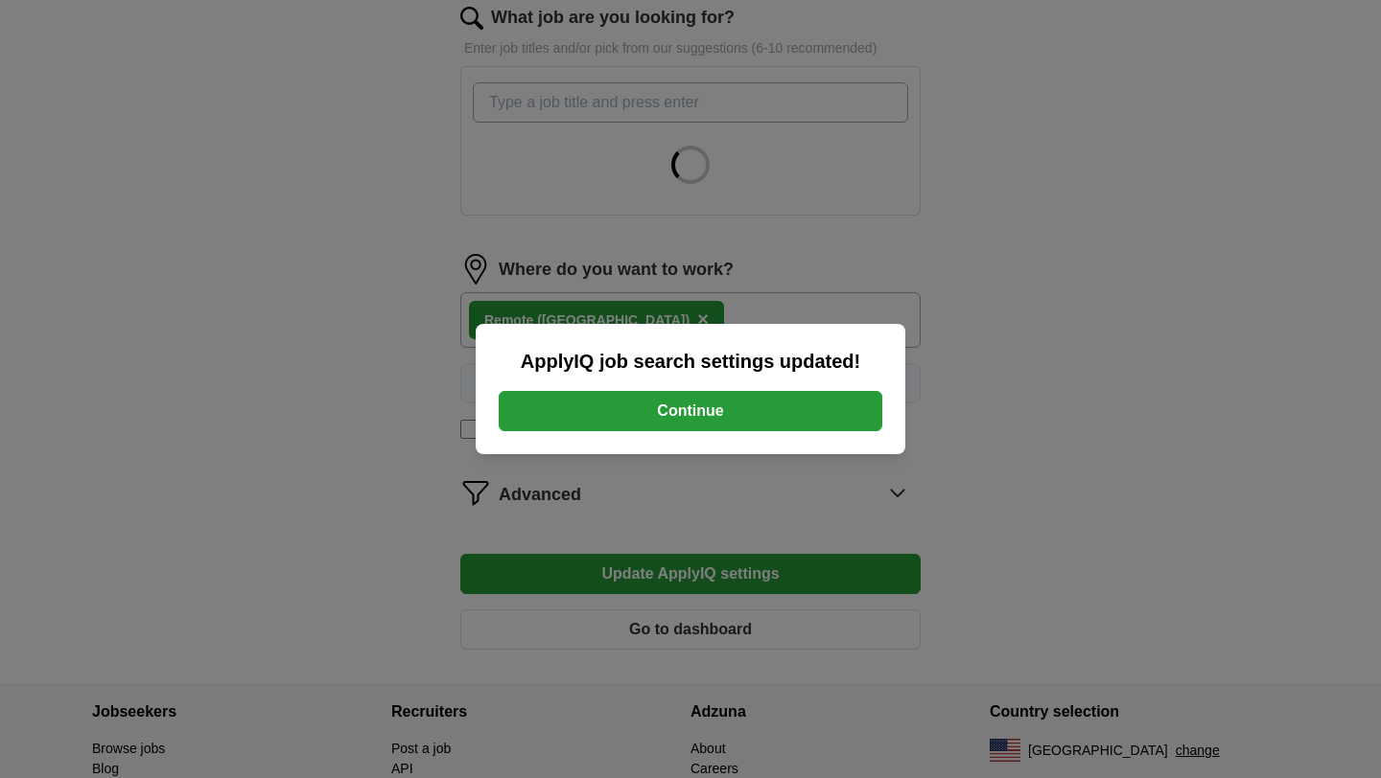
click at [700, 415] on button "Continue" at bounding box center [690, 411] width 383 height 40
